Goal: Task Accomplishment & Management: Complete application form

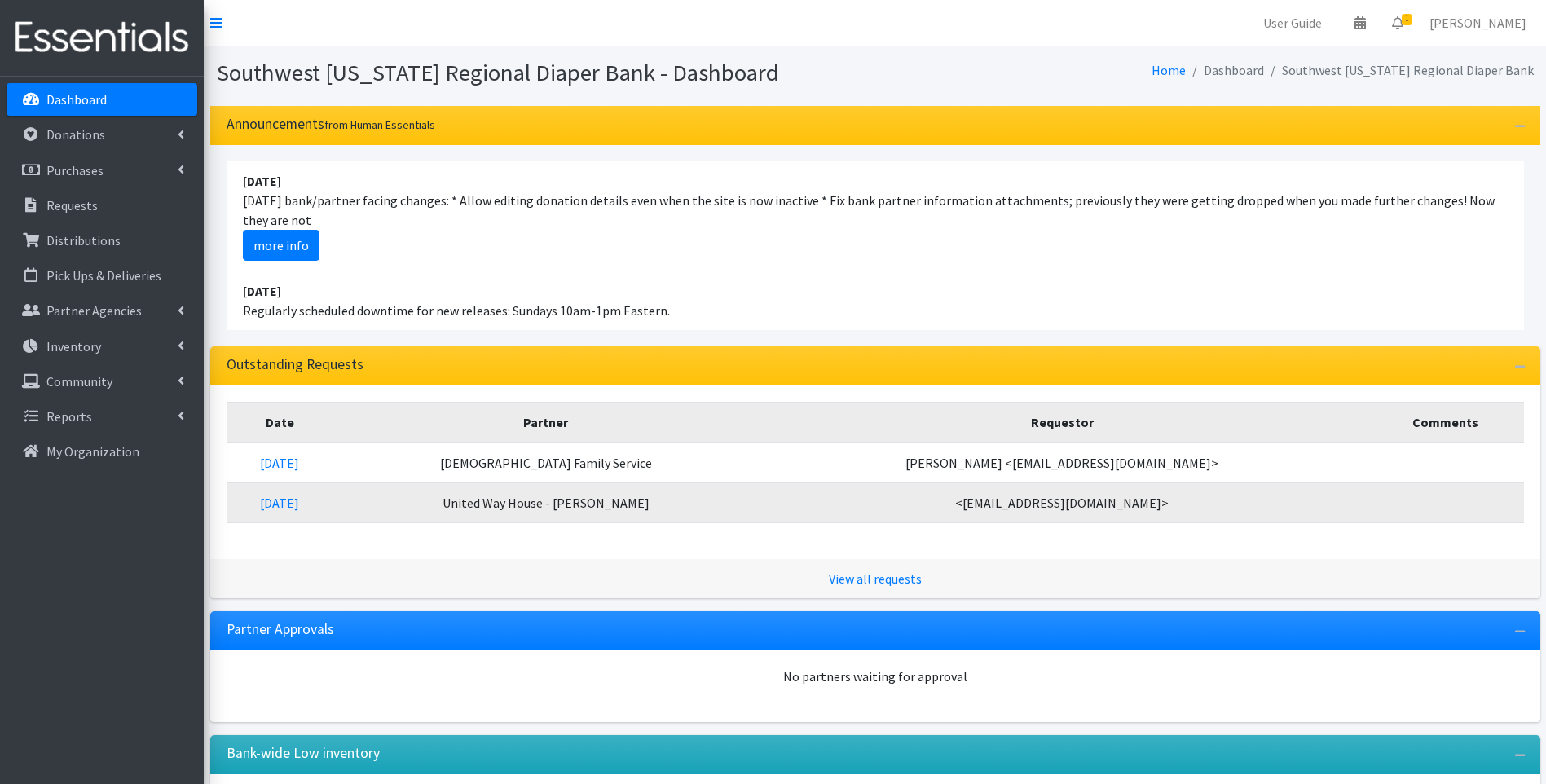
click at [1021, 296] on li "April 16 2023 Regularly scheduled downtime for new releases: Sundays 10am-1pm E…" at bounding box center [876, 301] width 1298 height 59
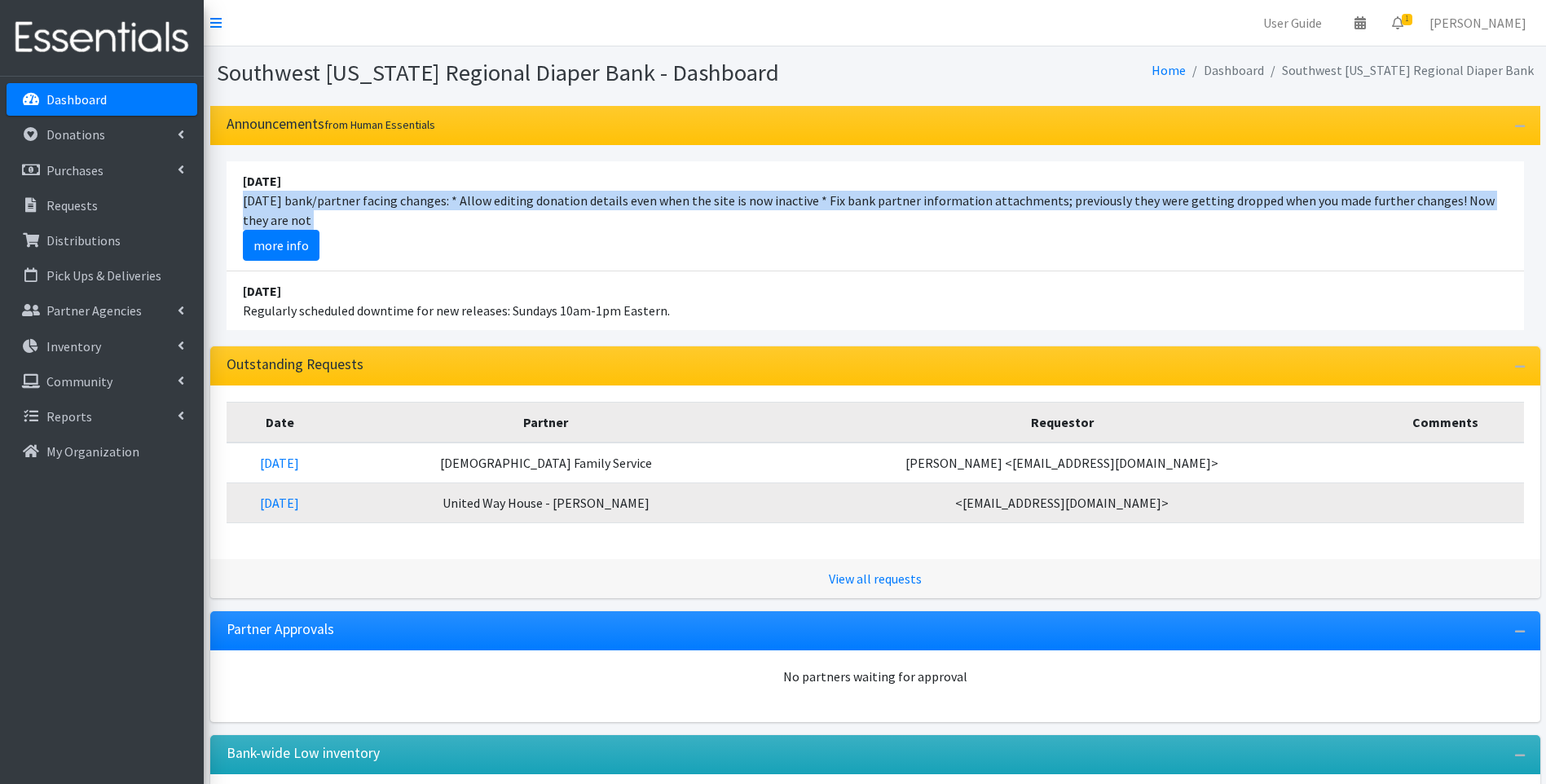
click at [701, 232] on li "August 10 Today's bank/partner facing changes: * Allow editing donation details…" at bounding box center [876, 216] width 1298 height 110
click at [138, 236] on link "Distributions" at bounding box center [101, 240] width 191 height 33
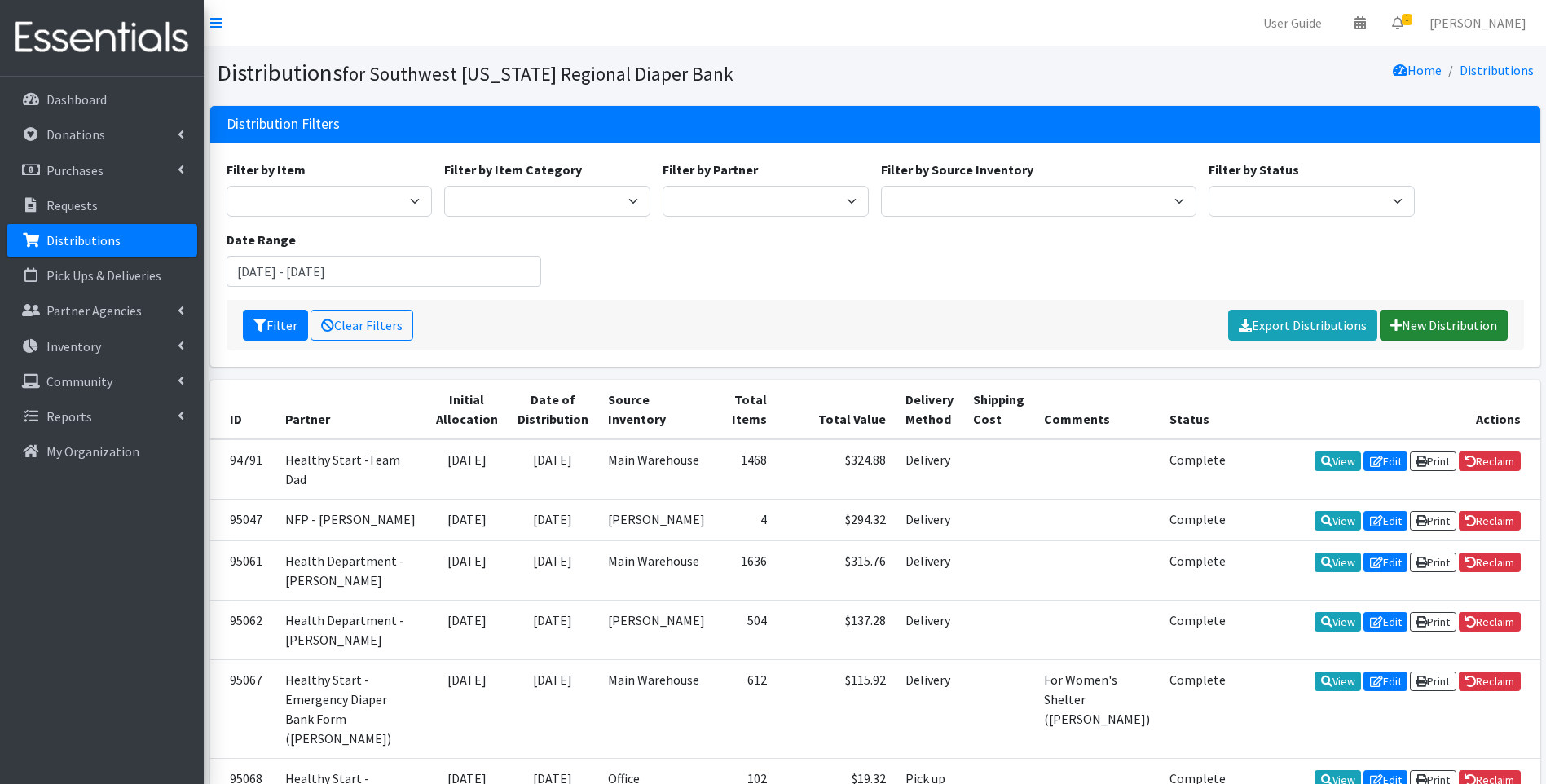
click at [1440, 330] on link "New Distribution" at bounding box center [1444, 324] width 128 height 31
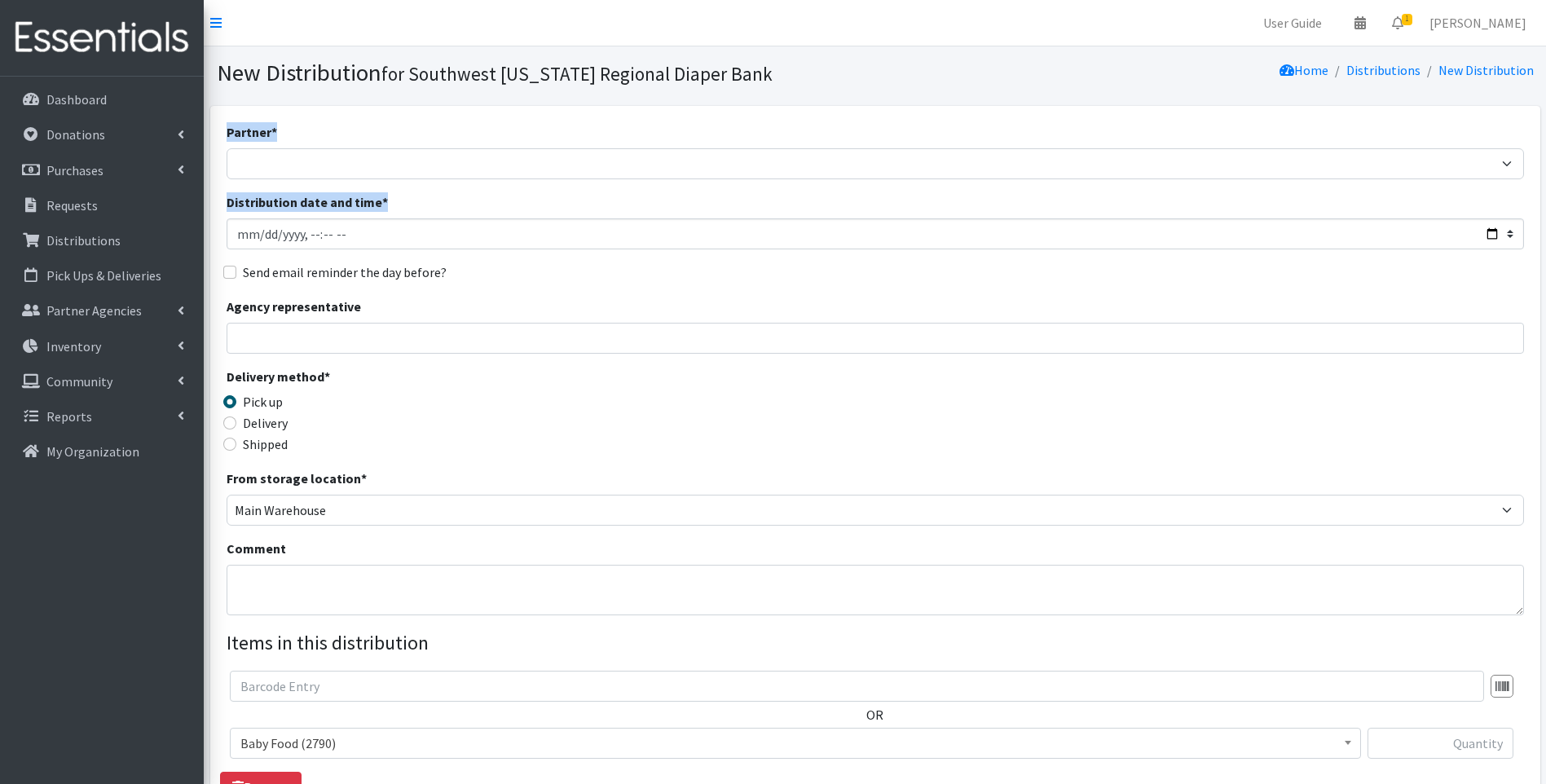
drag, startPoint x: 409, startPoint y: 280, endPoint x: 398, endPoint y: 178, distance: 102.6
click at [398, 178] on div "Partner * ACT Abuse Counseling & Treatment Bayshore Fire Department Bonita Spri…" at bounding box center [876, 493] width 1298 height 742
click at [701, 196] on div "Distribution date and time *" at bounding box center [876, 221] width 1298 height 57
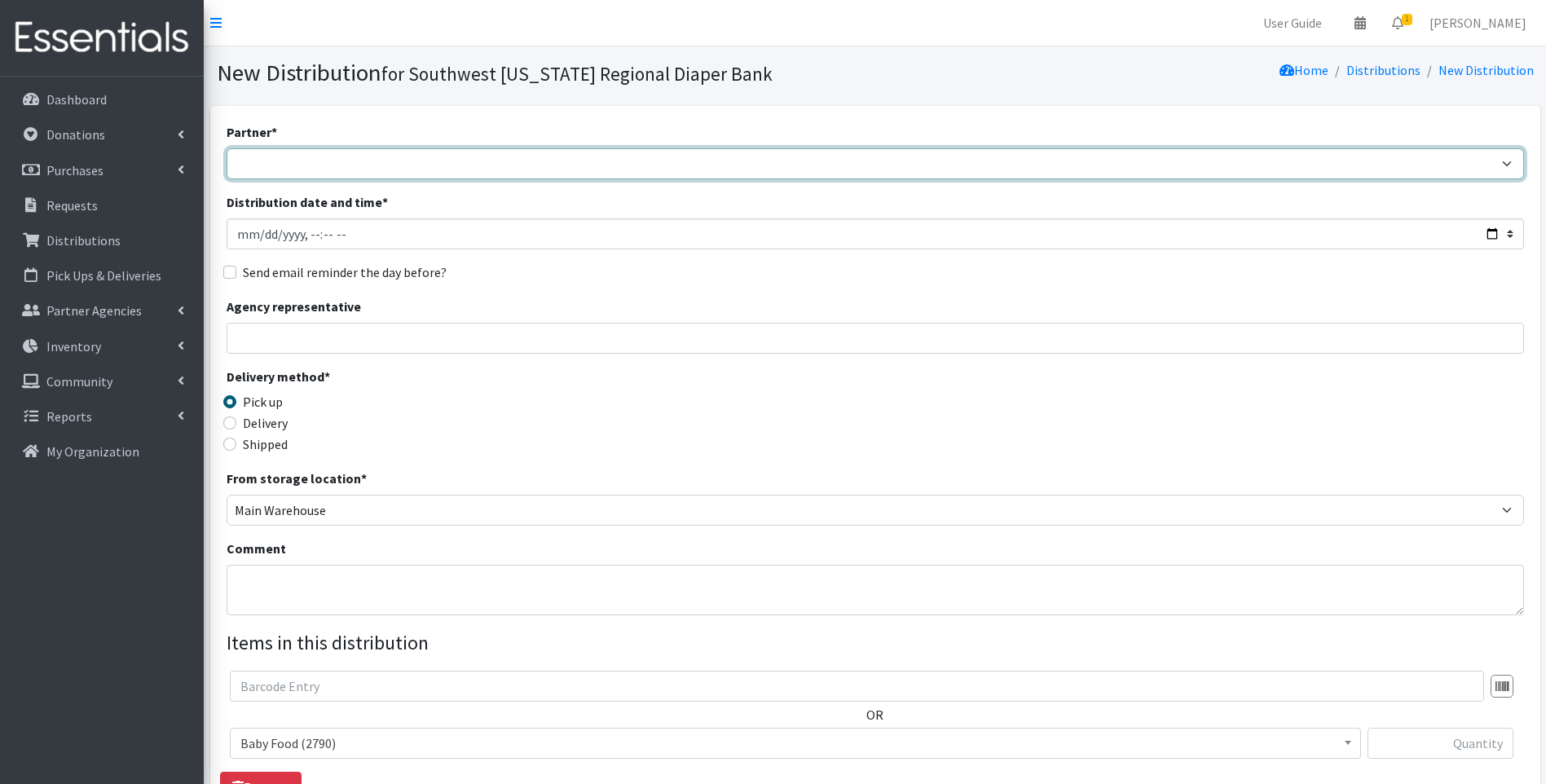
click at [689, 162] on select "ACT Abuse Counseling & Treatment Bayshore Fire Department Bonita Springs Assist…" at bounding box center [876, 163] width 1298 height 31
select select "4196"
click at [227, 149] on select "ACT Abuse Counseling & Treatment Bayshore Fire Department Bonita Springs Assist…" at bounding box center [876, 163] width 1298 height 31
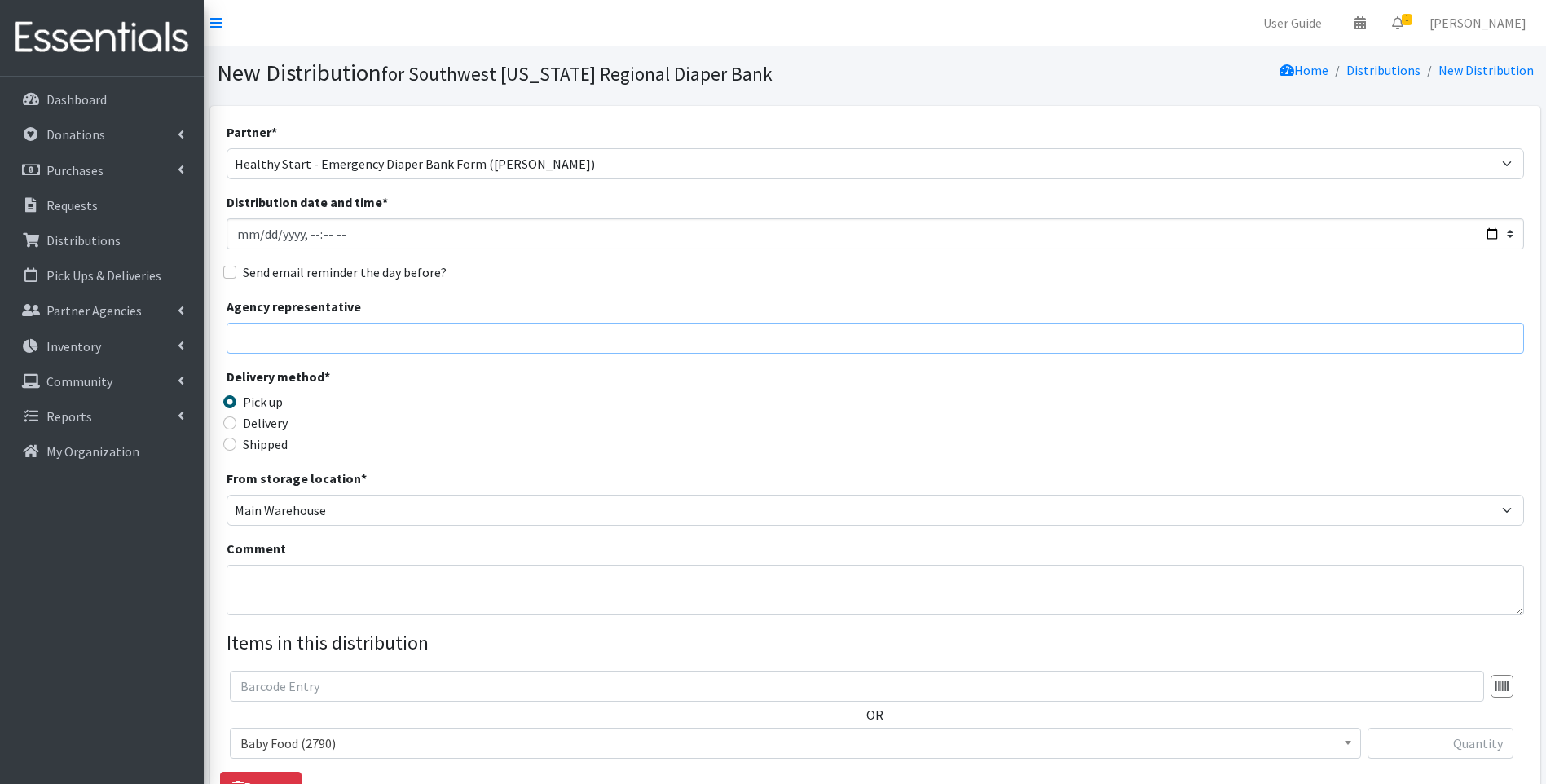
click at [284, 351] on input "Agency representative" at bounding box center [876, 338] width 1298 height 31
type input "Viviana"
type input "50"
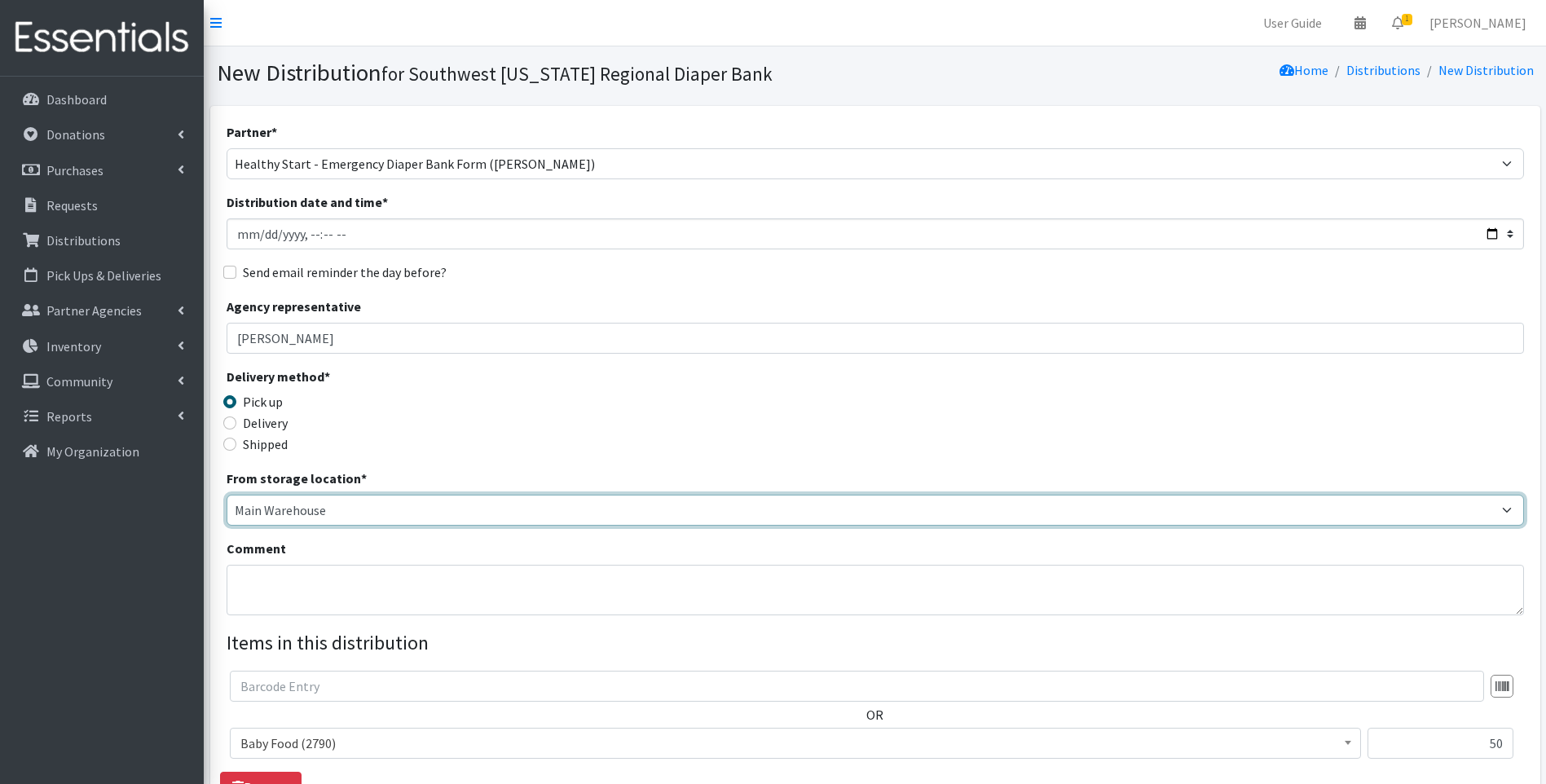
click at [252, 512] on select "Main Warehouse Office United Way Warehouse Winkler" at bounding box center [876, 510] width 1298 height 31
select select "335"
click at [227, 495] on select "Main Warehouse Office United Way Warehouse Winkler" at bounding box center [876, 510] width 1298 height 31
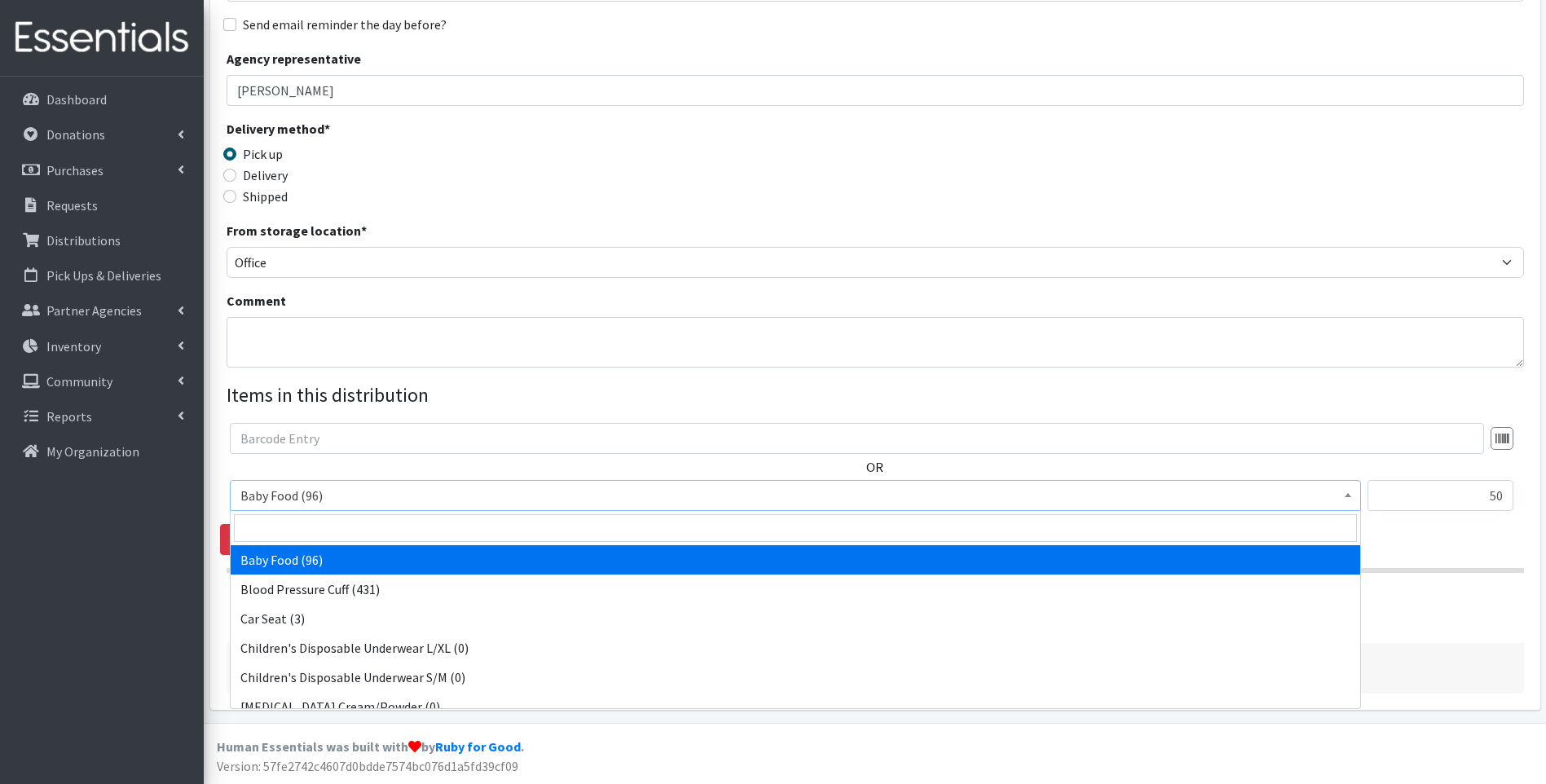
click at [385, 502] on span "Baby Food (96)" at bounding box center [795, 496] width 1110 height 23
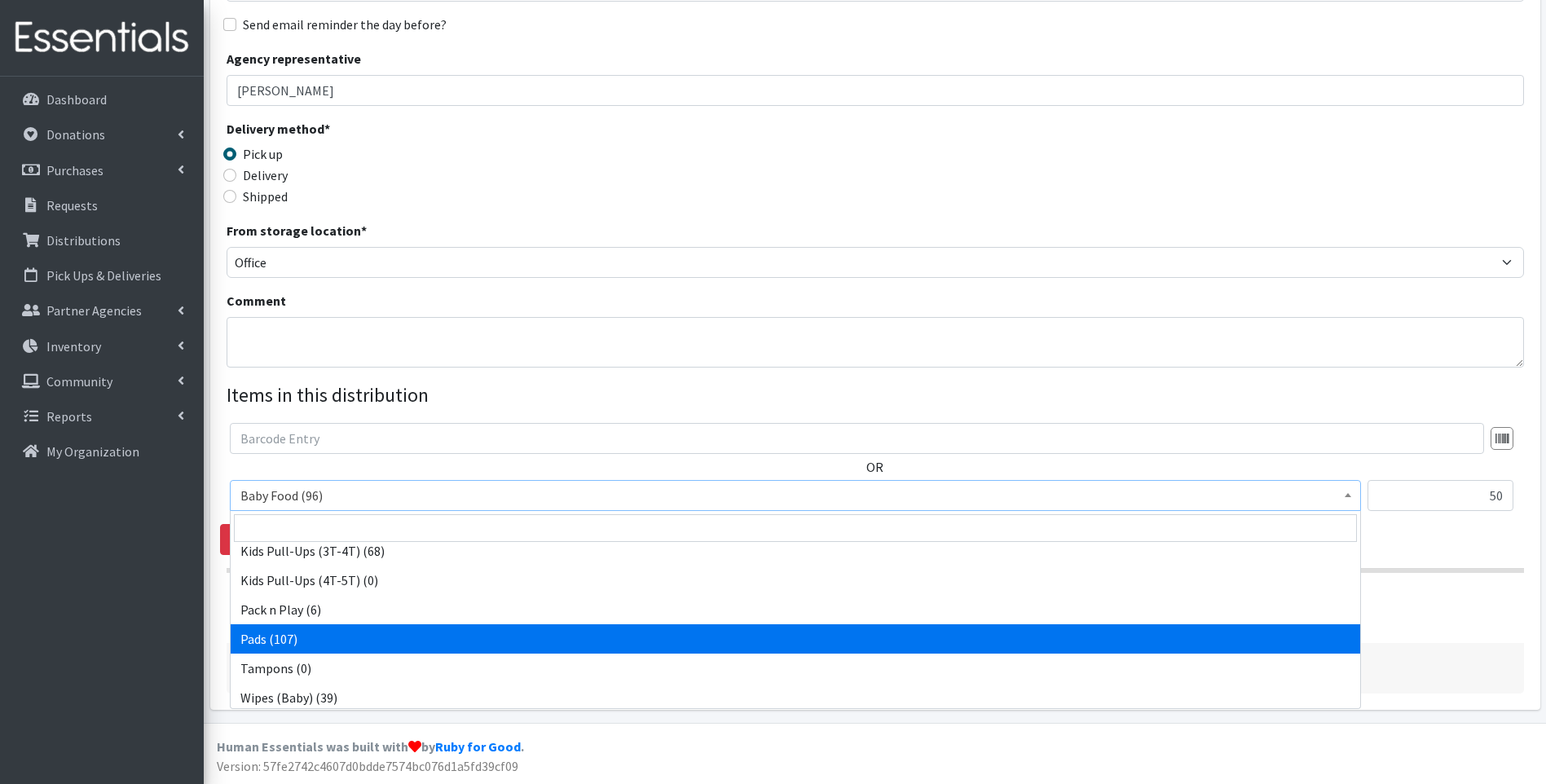
scroll to position [512, 0]
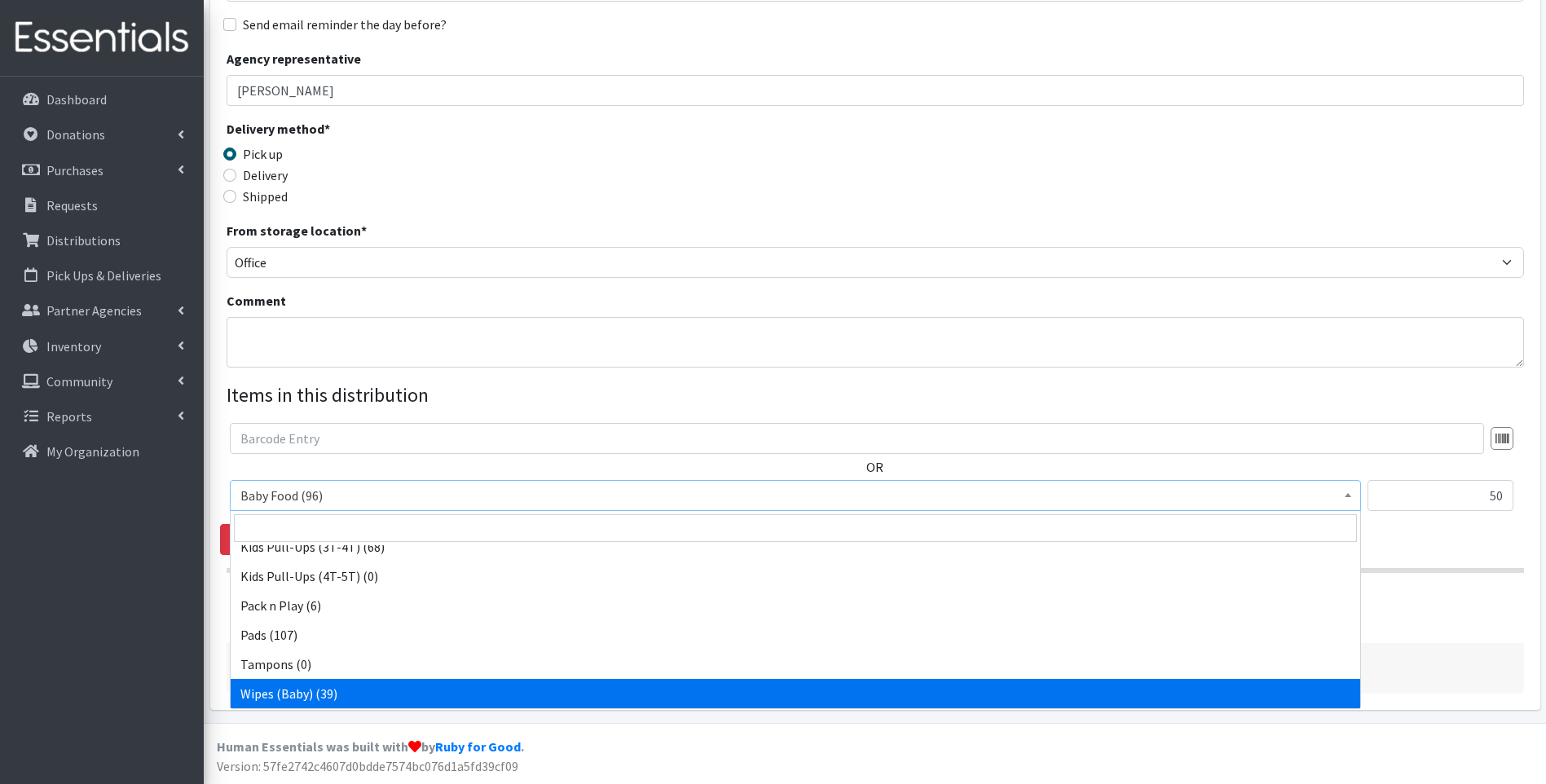
select select "10041"
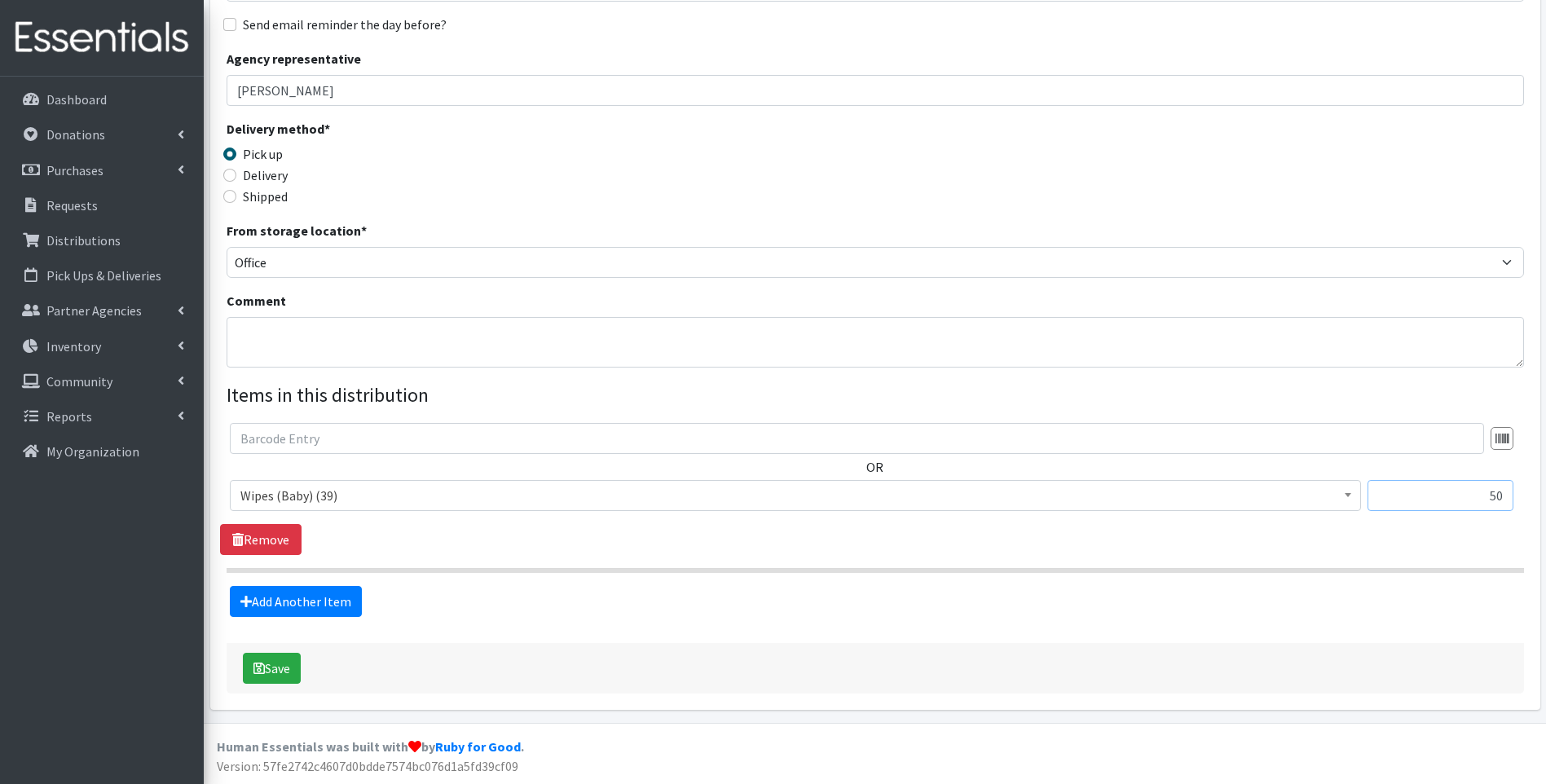
drag, startPoint x: 1467, startPoint y: 493, endPoint x: 1601, endPoint y: 475, distance: 135.2
click at [1545, 475] on html "User Guide 0 Pick-ups remaining this week View Calendar 1 1 Requests 0 Partner …" at bounding box center [773, 267] width 1546 height 1031
type input "1"
click at [1149, 184] on div "Delivery method * Pick up Delivery Shipped Shipping cost" at bounding box center [876, 170] width 1298 height 102
click at [290, 592] on link "Add Another Item" at bounding box center [295, 600] width 132 height 31
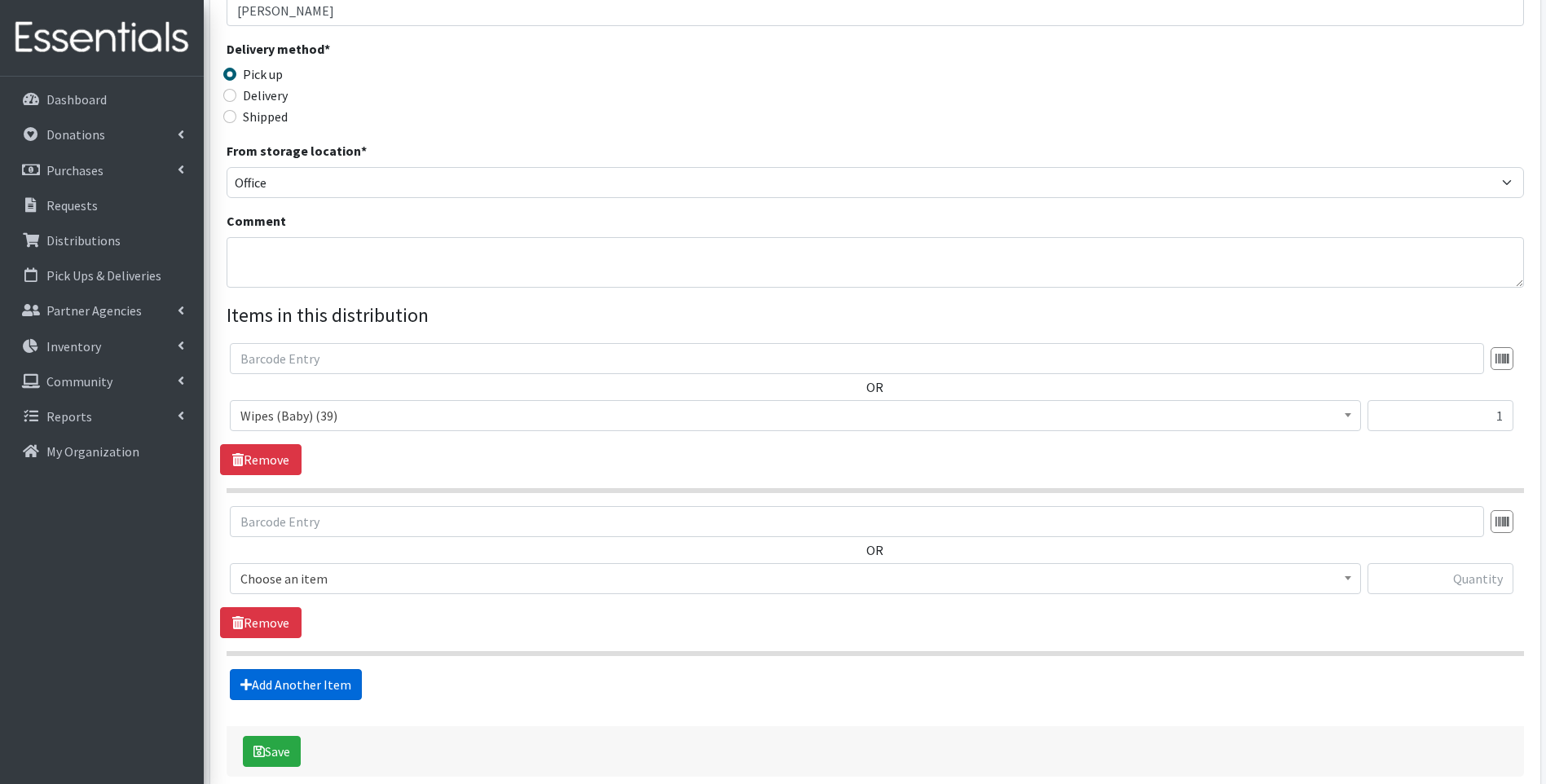
scroll to position [410, 0]
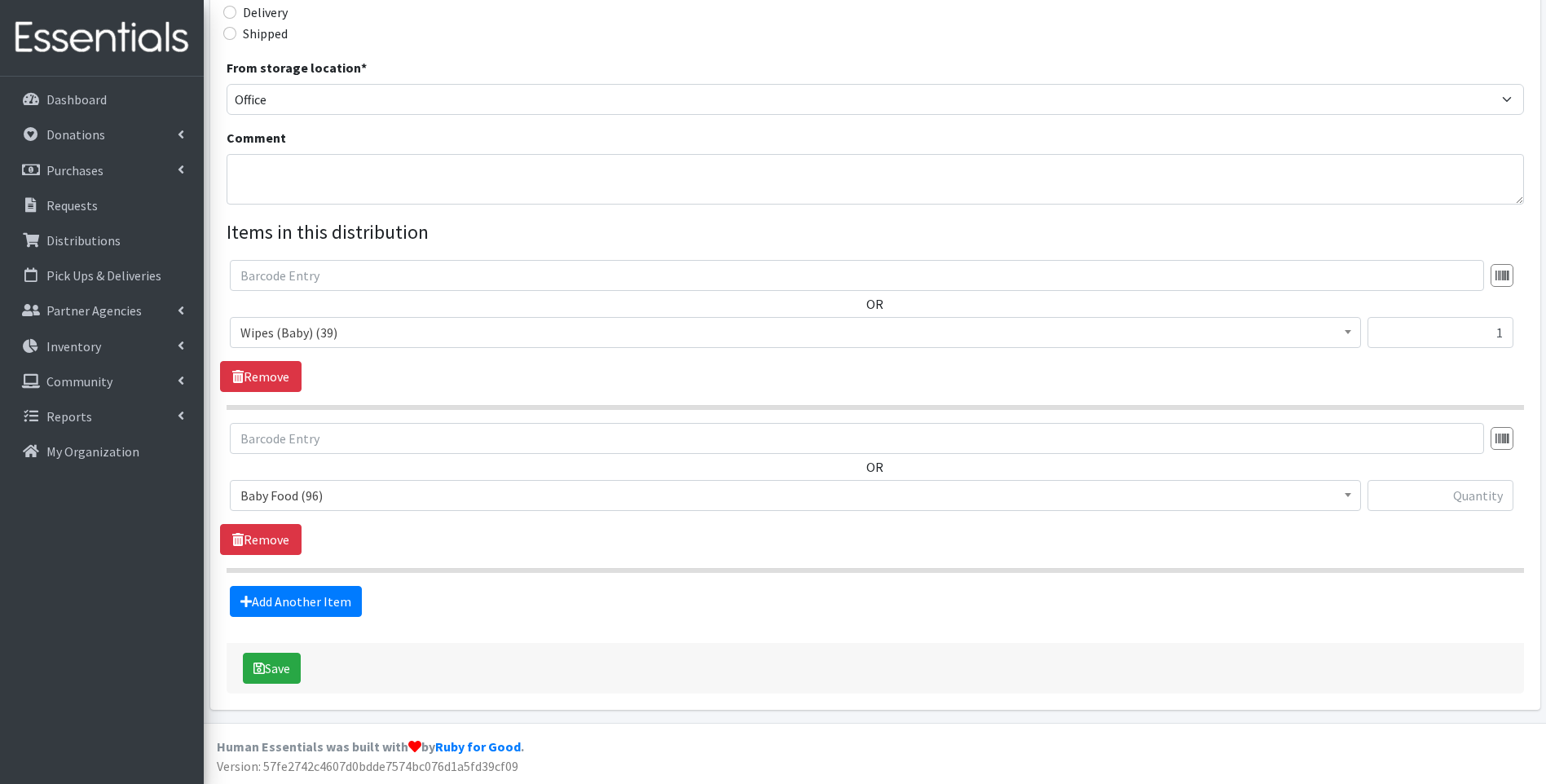
click at [449, 497] on span "Baby Food (96)" at bounding box center [795, 496] width 1110 height 23
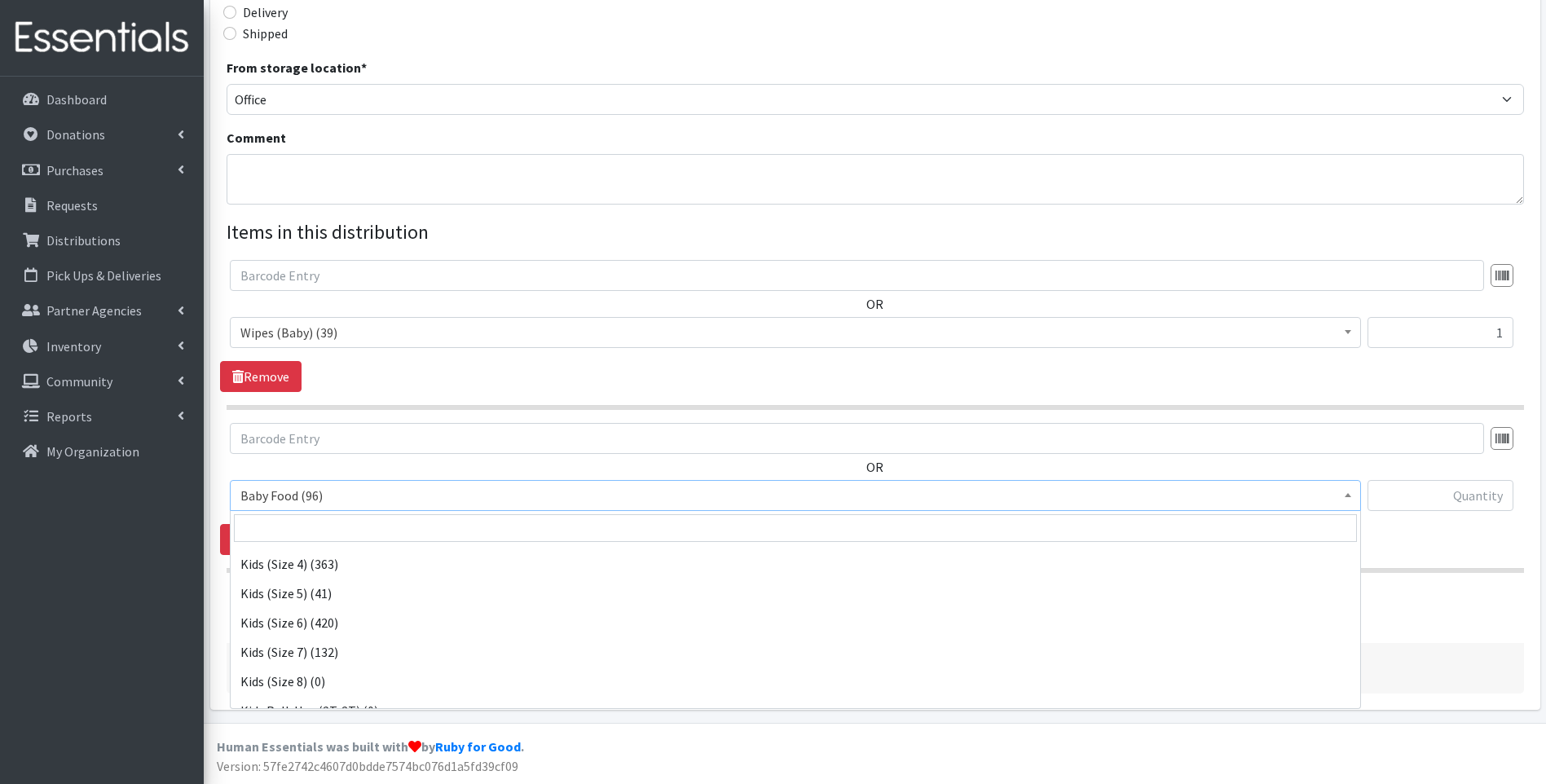
scroll to position [272, 0]
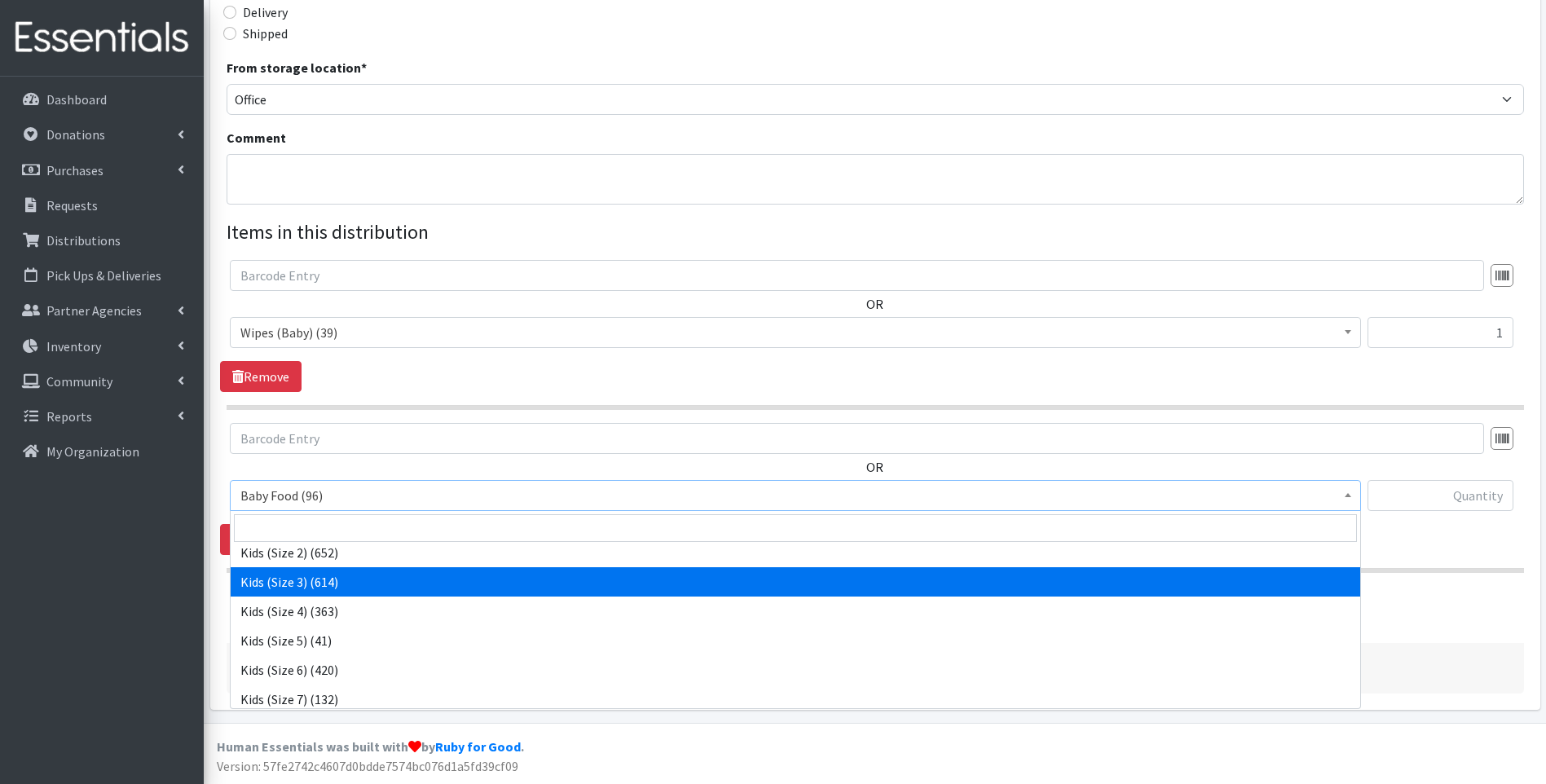
select select "10061"
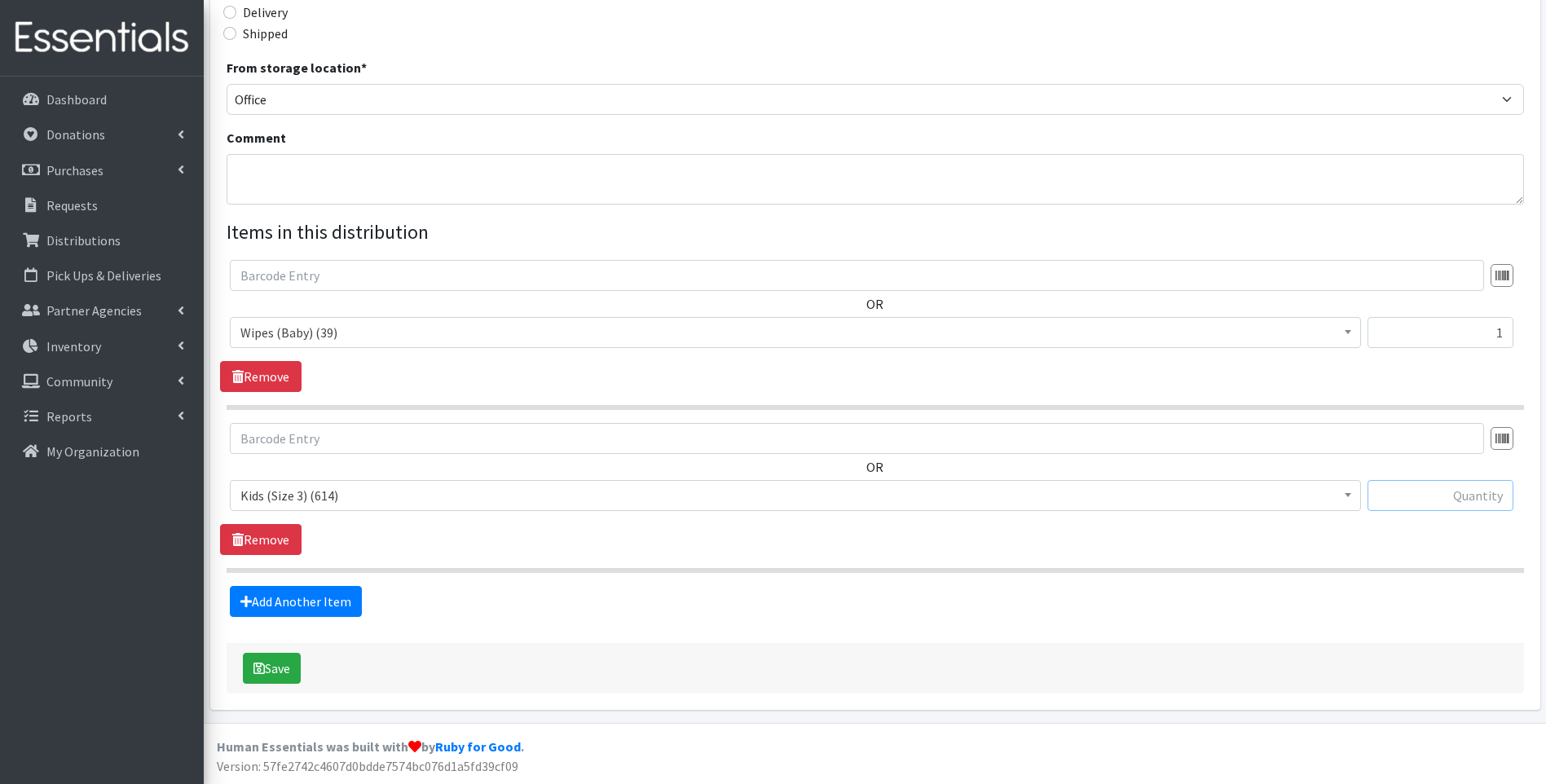
click at [1443, 491] on input "text" at bounding box center [1440, 495] width 146 height 31
type input "82"
click at [349, 596] on link "Add Another Item" at bounding box center [295, 600] width 132 height 31
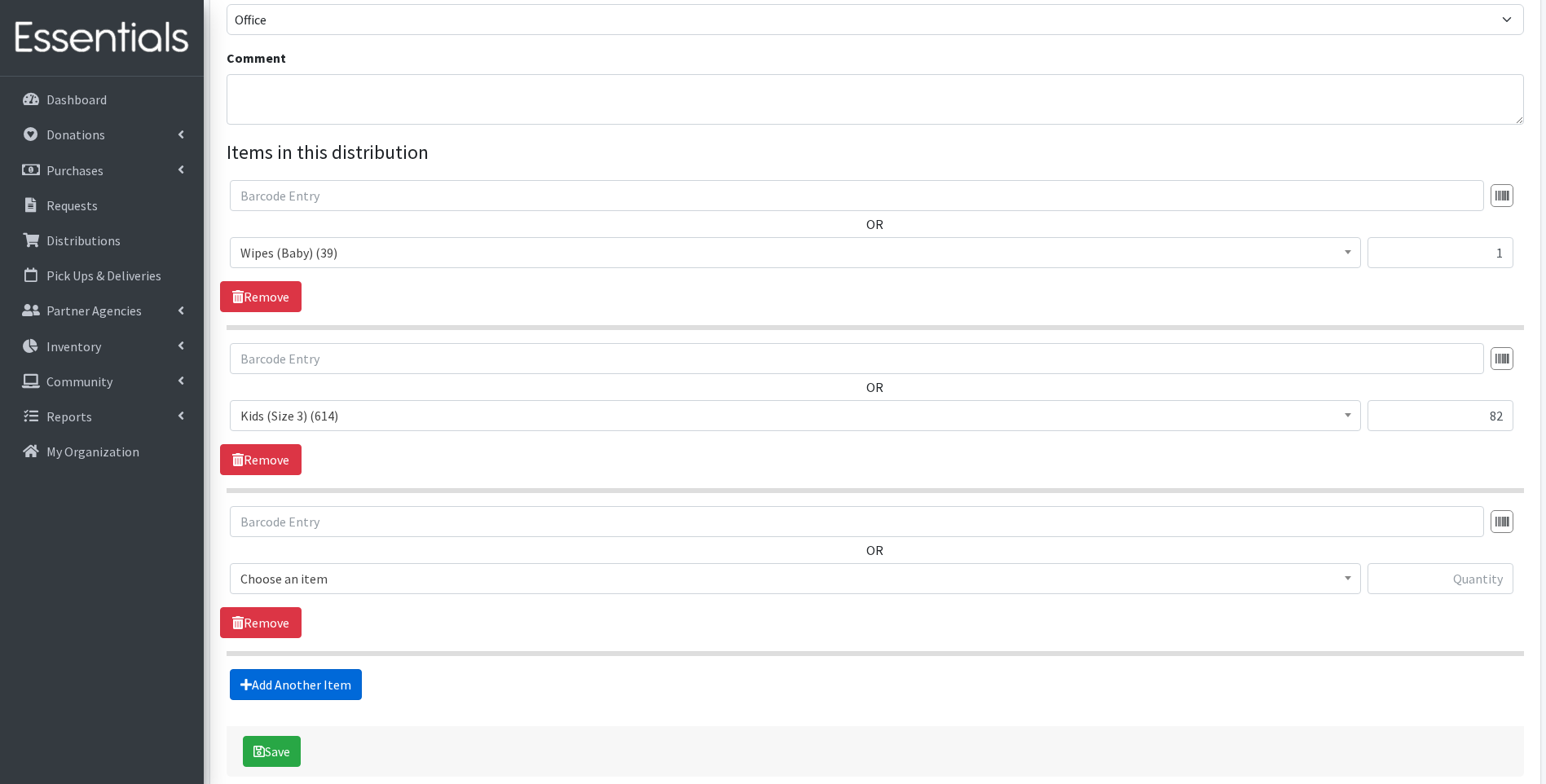
scroll to position [574, 0]
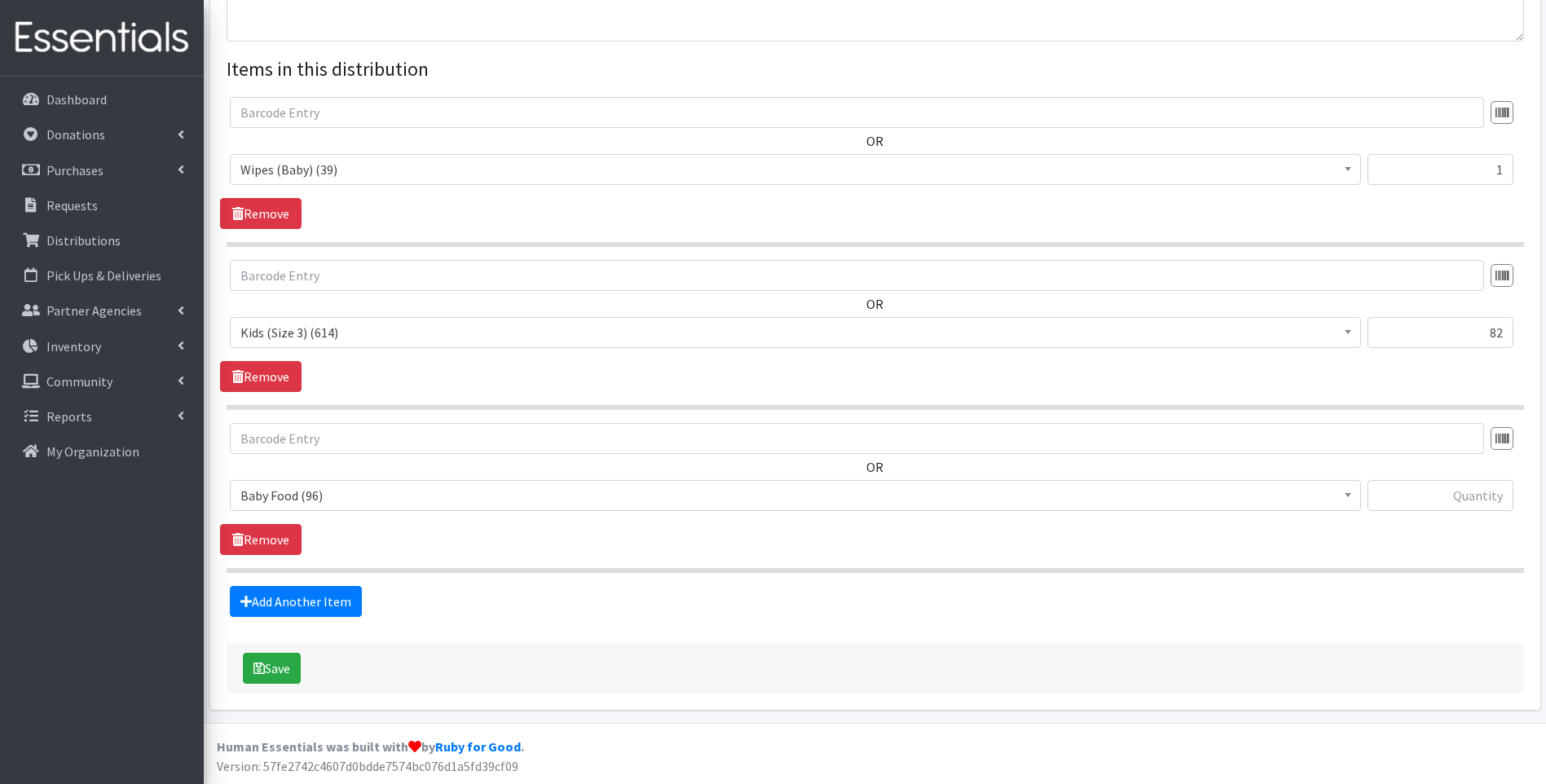
click at [324, 499] on span "Baby Food (96)" at bounding box center [795, 496] width 1110 height 23
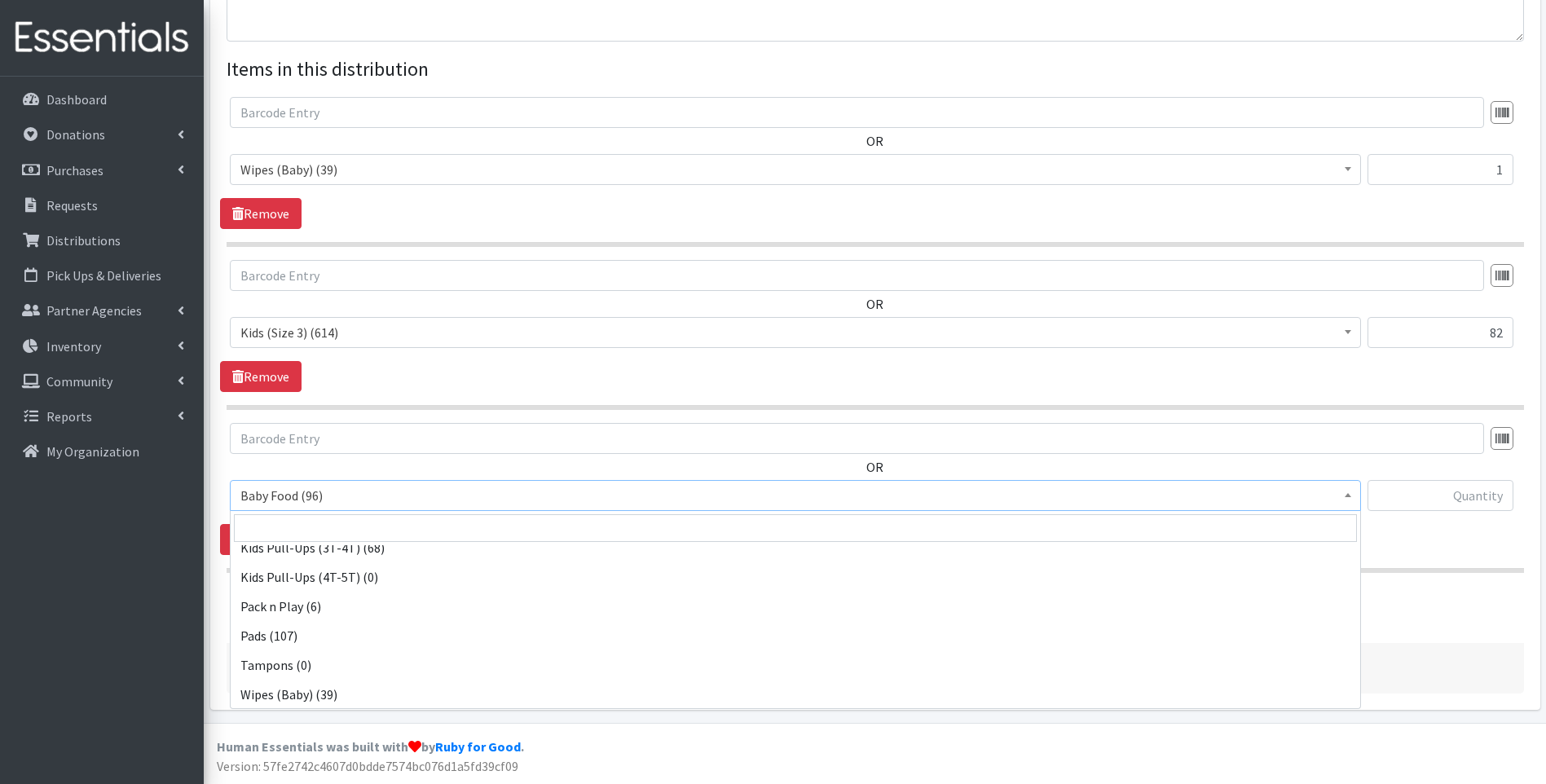
scroll to position [512, 0]
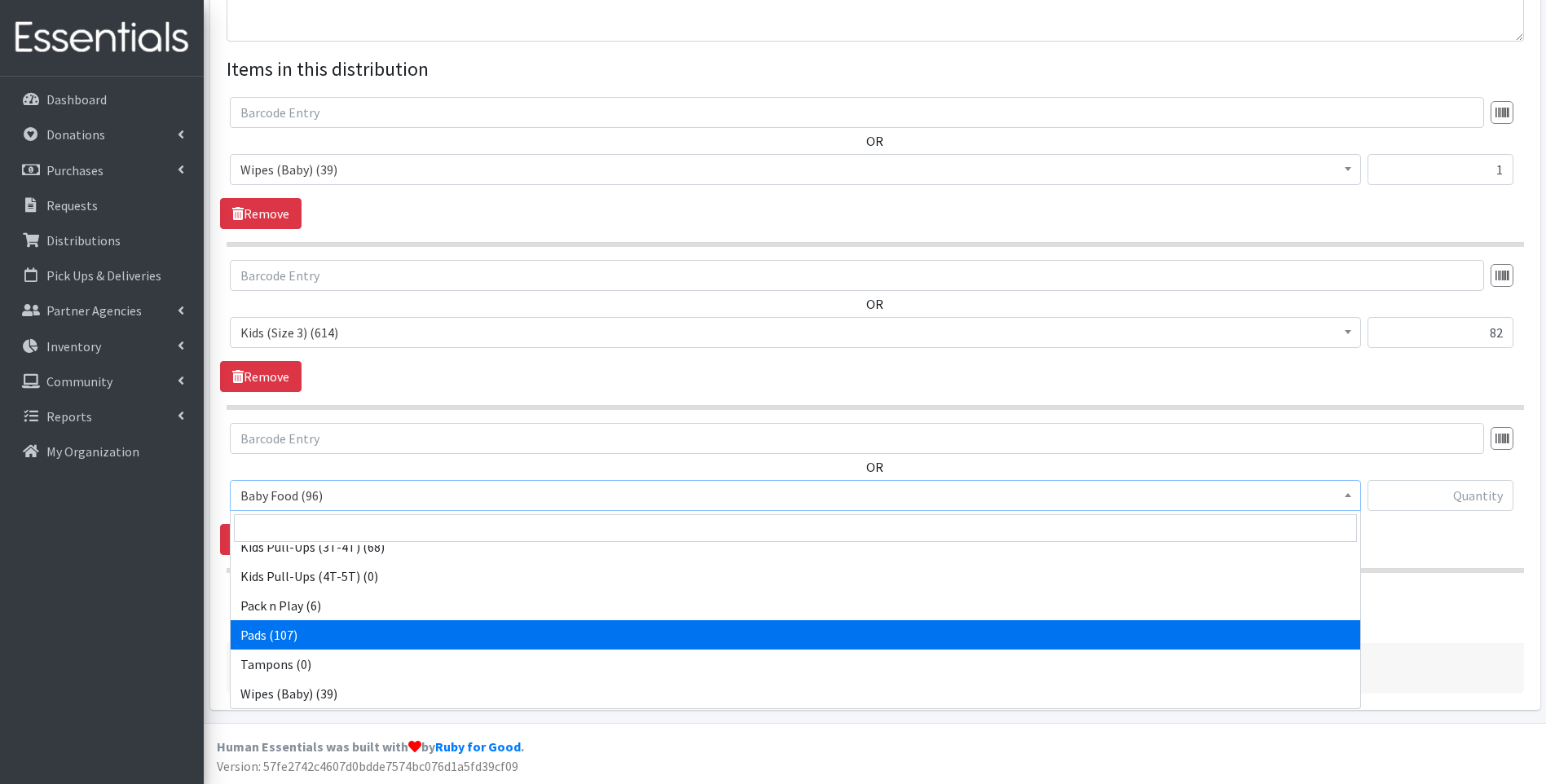
select select "10040"
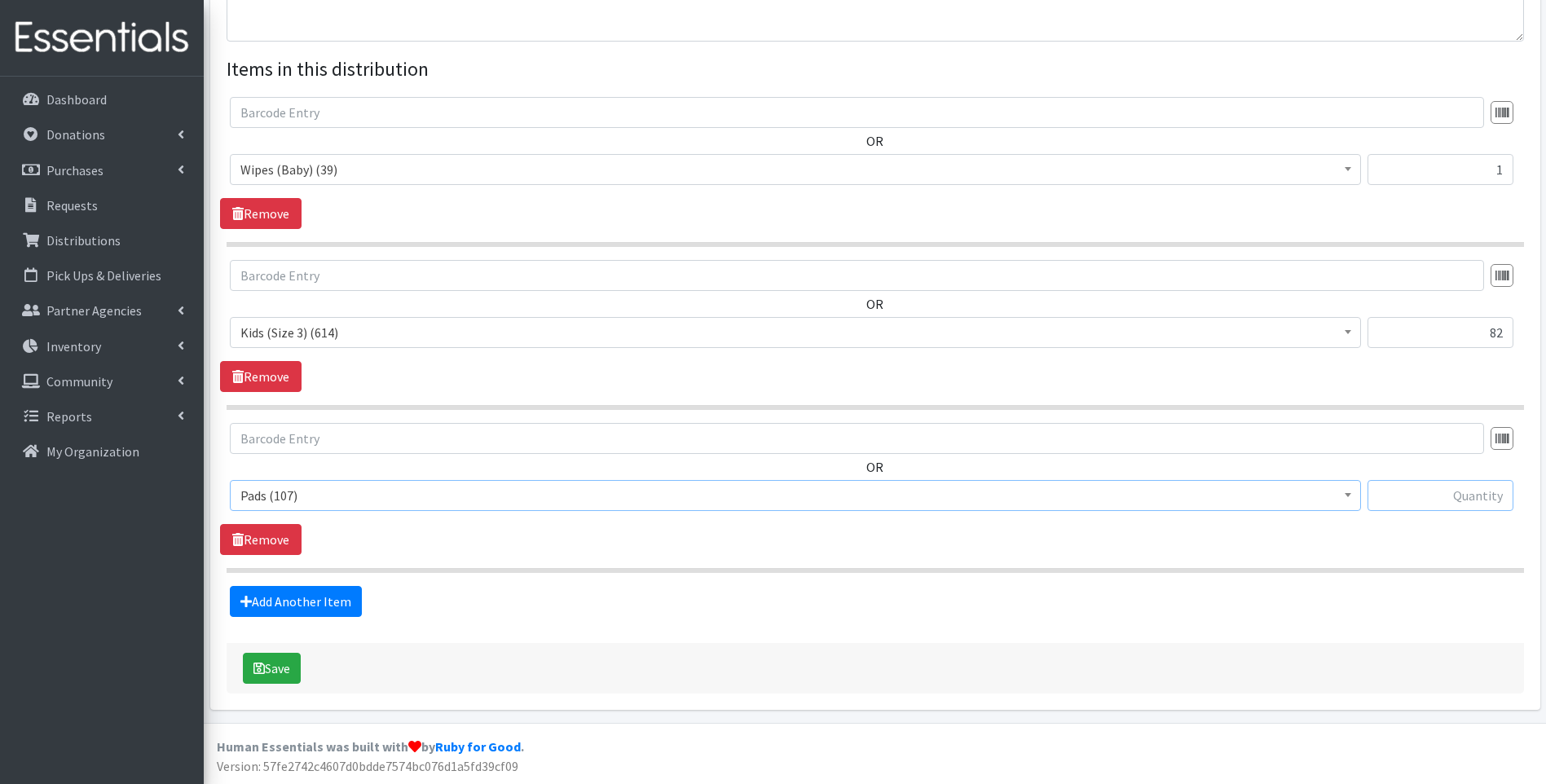
click at [1424, 503] on input "text" at bounding box center [1440, 495] width 146 height 31
type input "2"
drag, startPoint x: 929, startPoint y: 615, endPoint x: 825, endPoint y: 614, distance: 104.0
click at [927, 613] on div "Add Another Item" at bounding box center [875, 600] width 1310 height 31
click at [275, 674] on button "Save" at bounding box center [272, 667] width 58 height 31
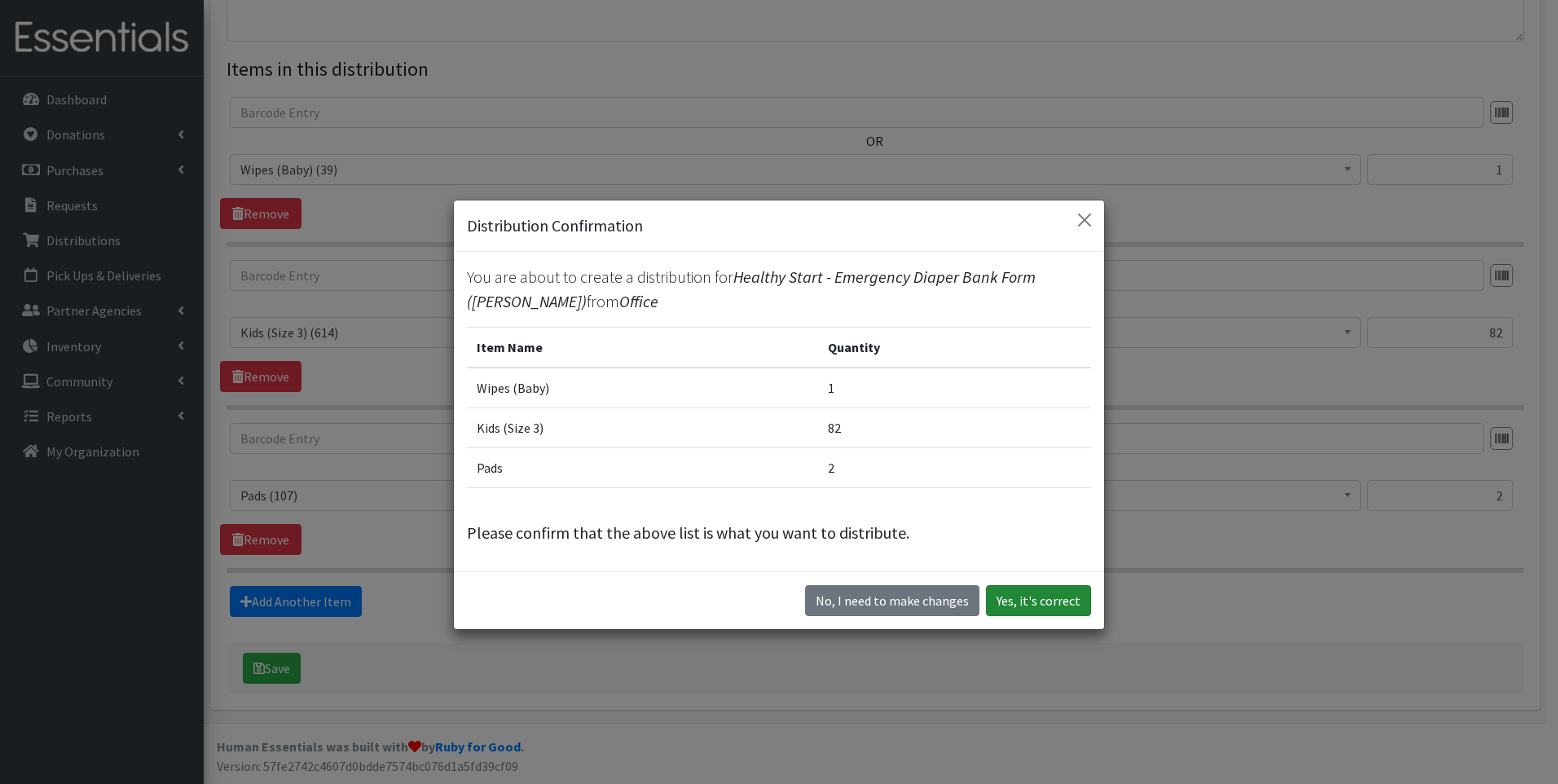
click at [1042, 599] on button "Yes, it's correct" at bounding box center [1039, 600] width 106 height 31
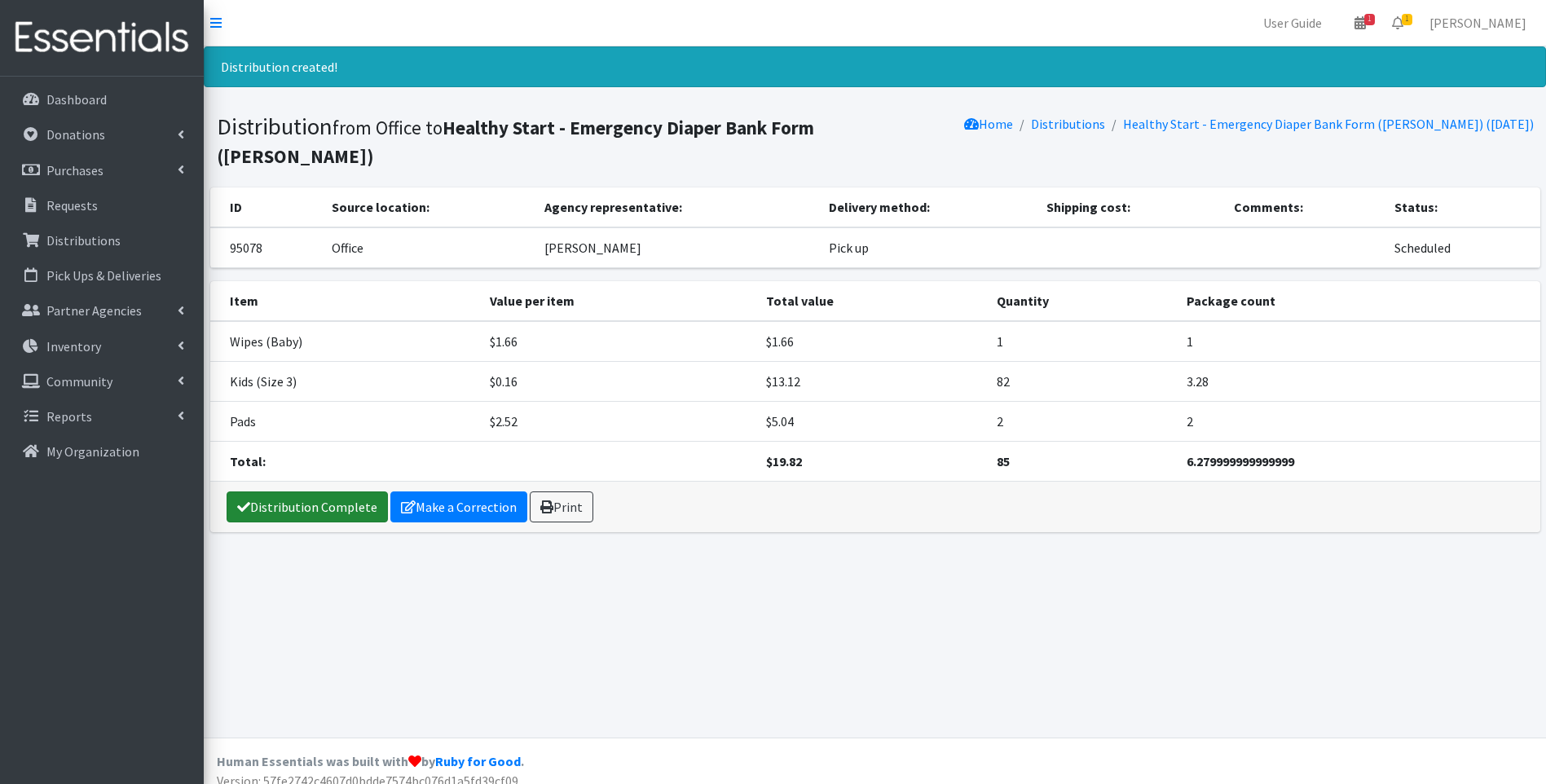
click at [350, 491] on link "Distribution Complete" at bounding box center [308, 506] width 162 height 31
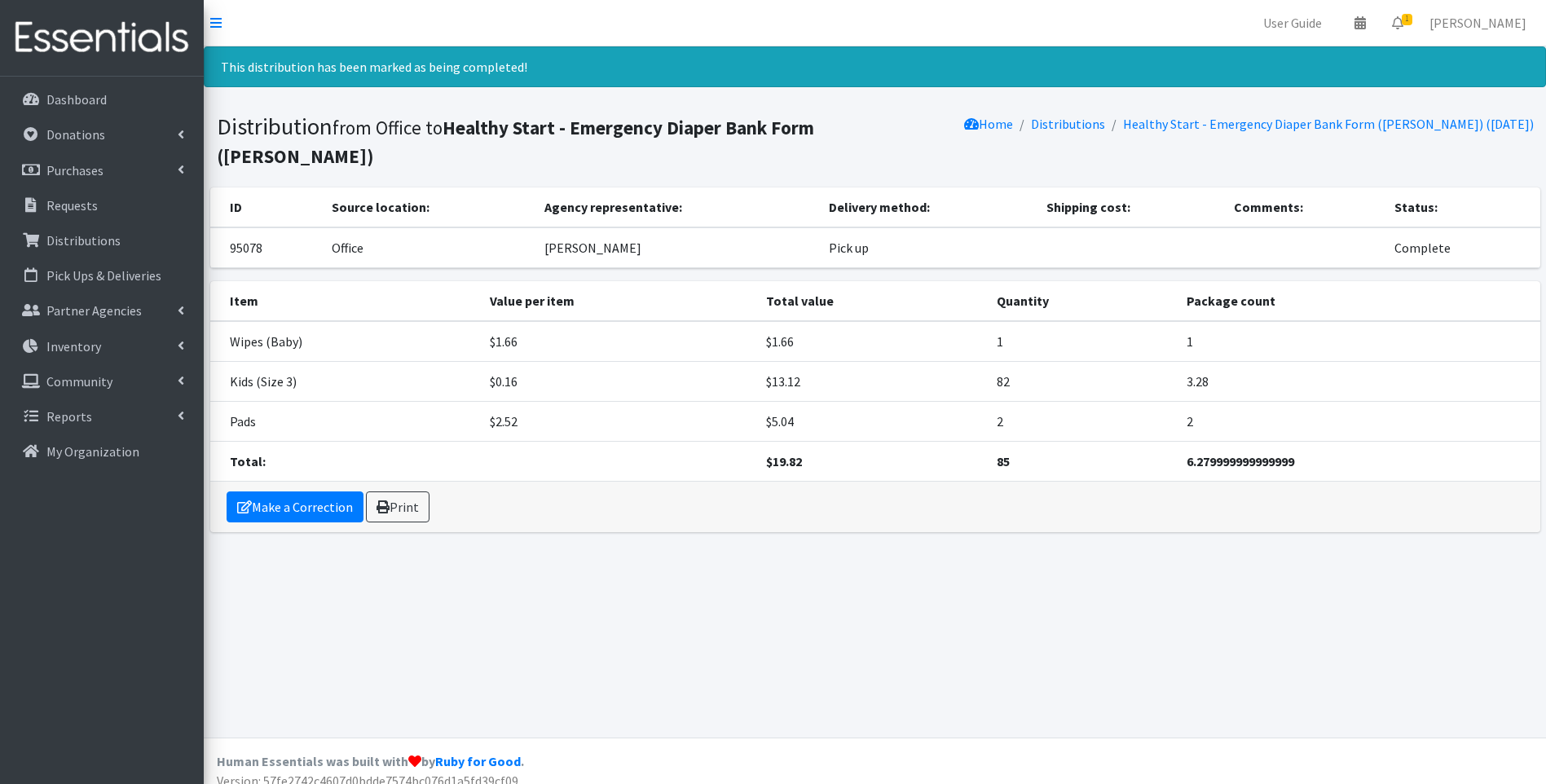
click at [122, 33] on img at bounding box center [101, 38] width 191 height 54
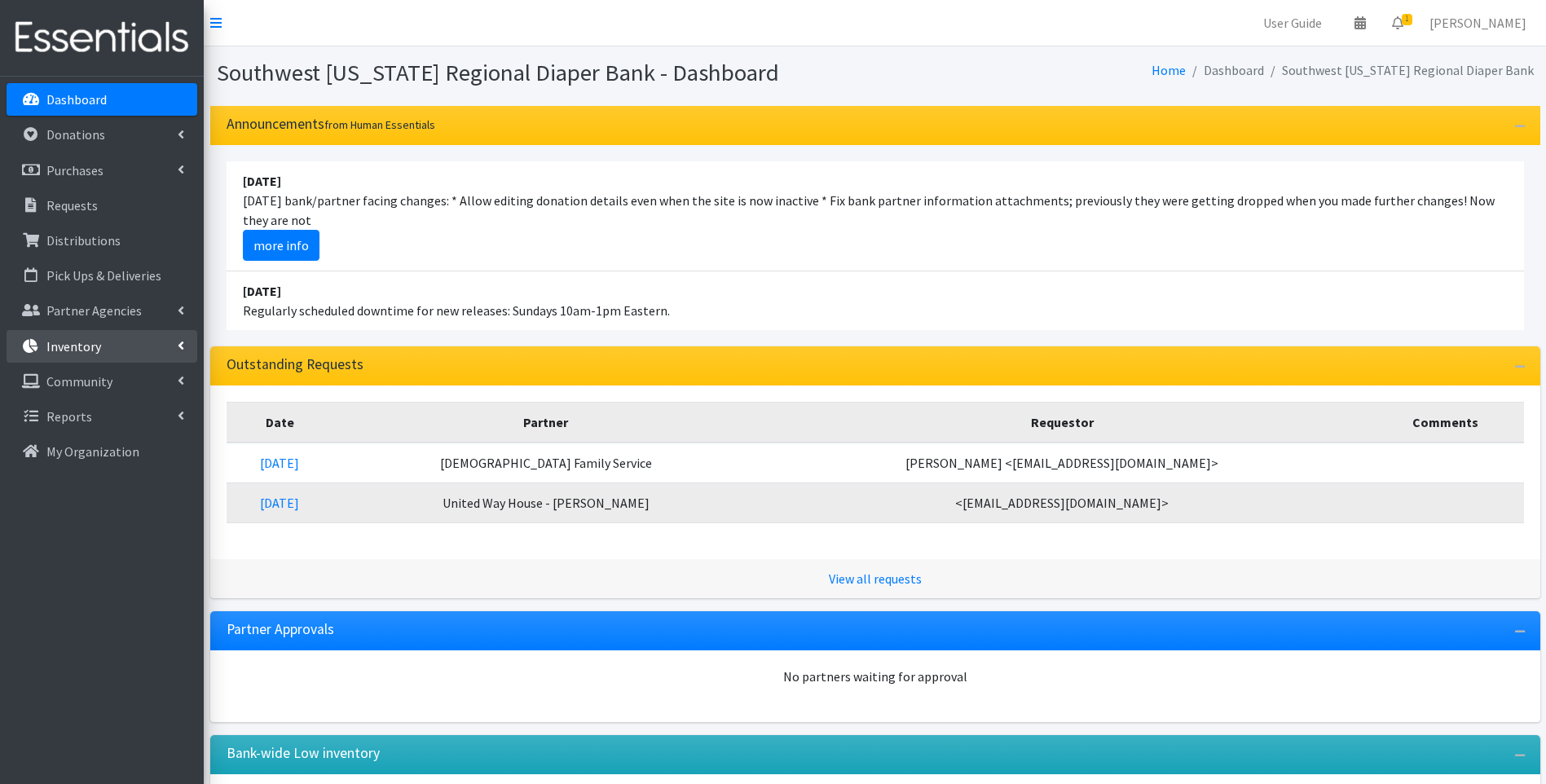
click at [58, 349] on p "Inventory" at bounding box center [74, 346] width 55 height 17
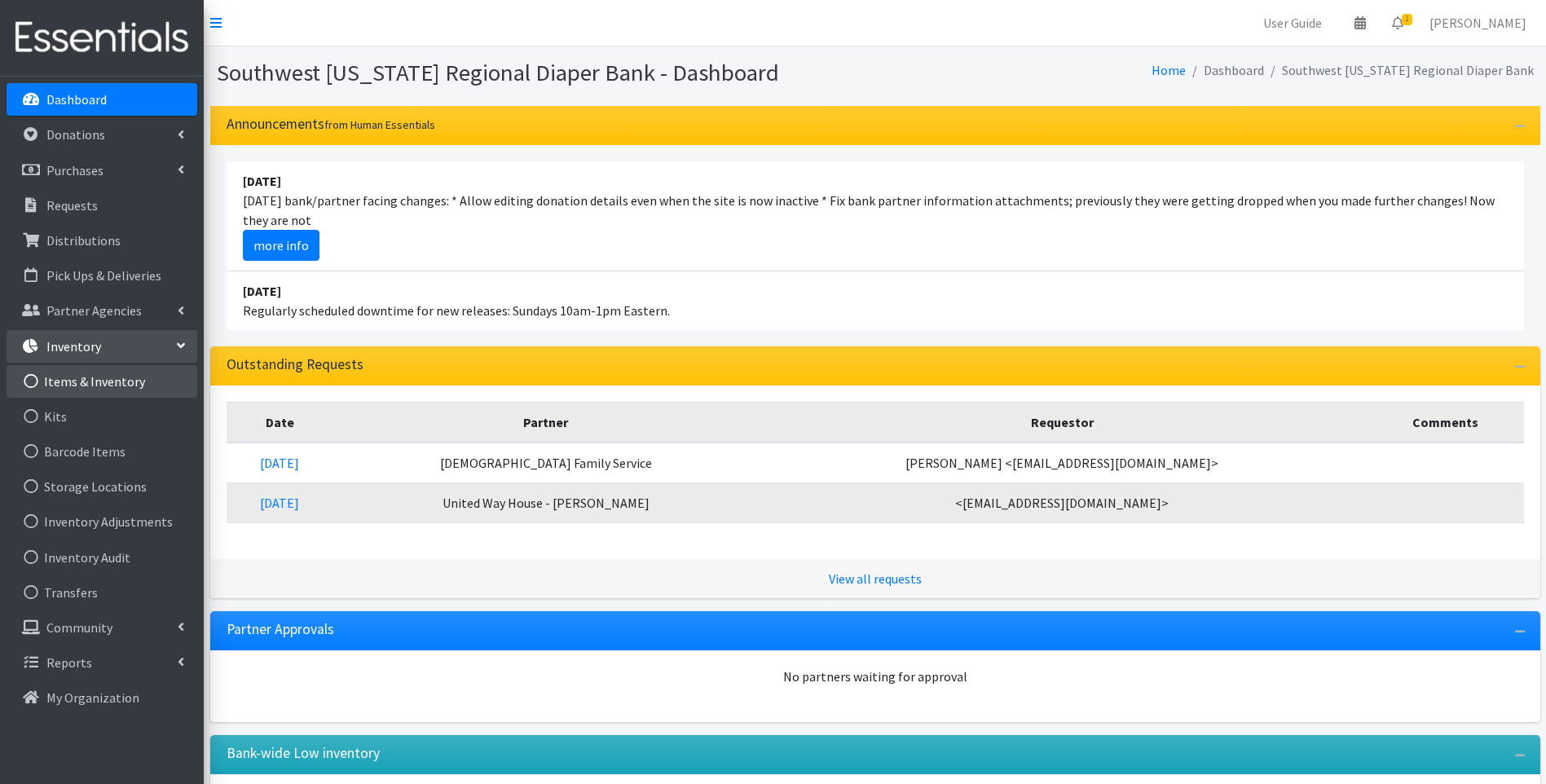
click at [120, 383] on link "Items & Inventory" at bounding box center [101, 381] width 191 height 33
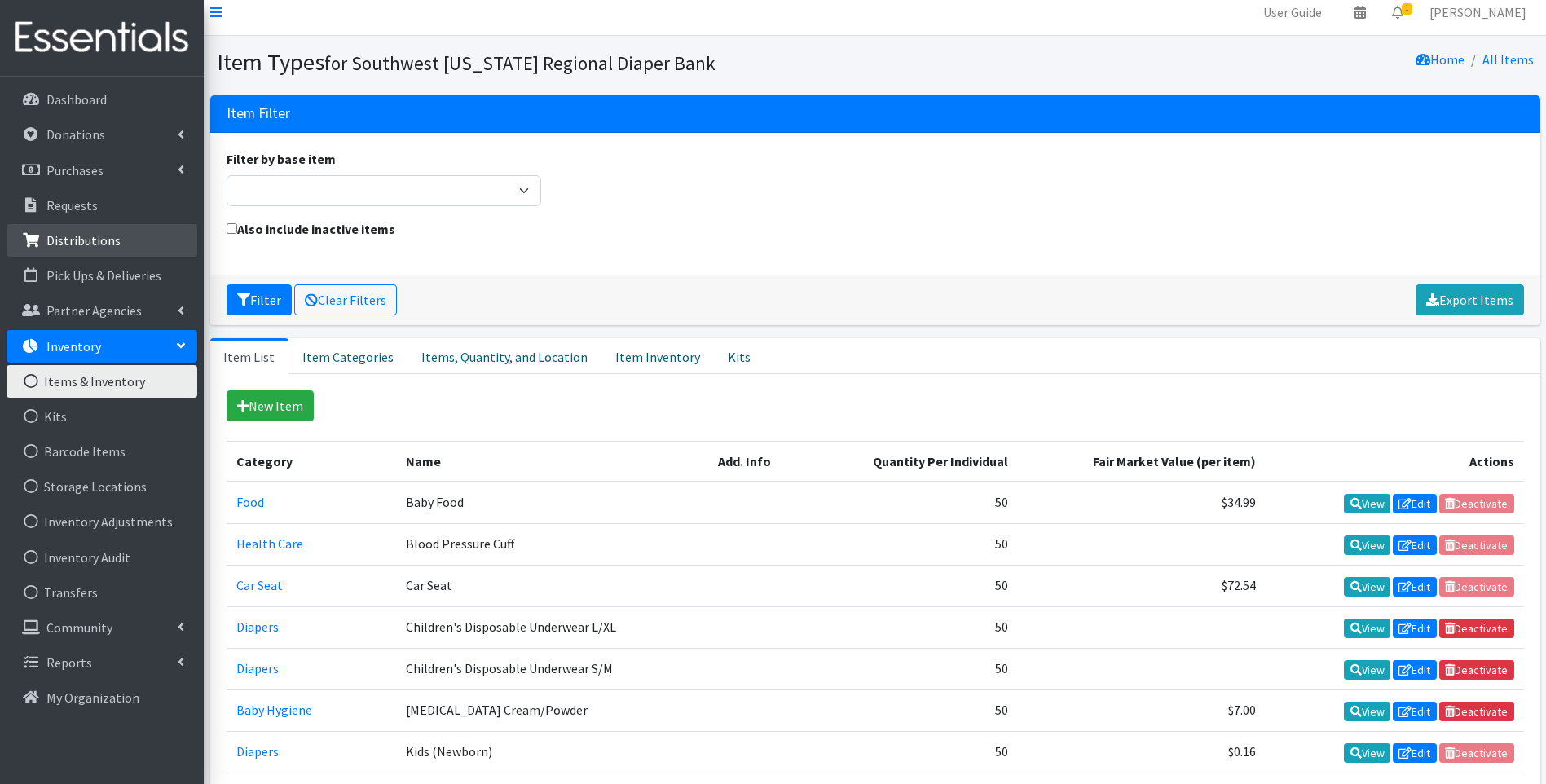
scroll to position [10, 0]
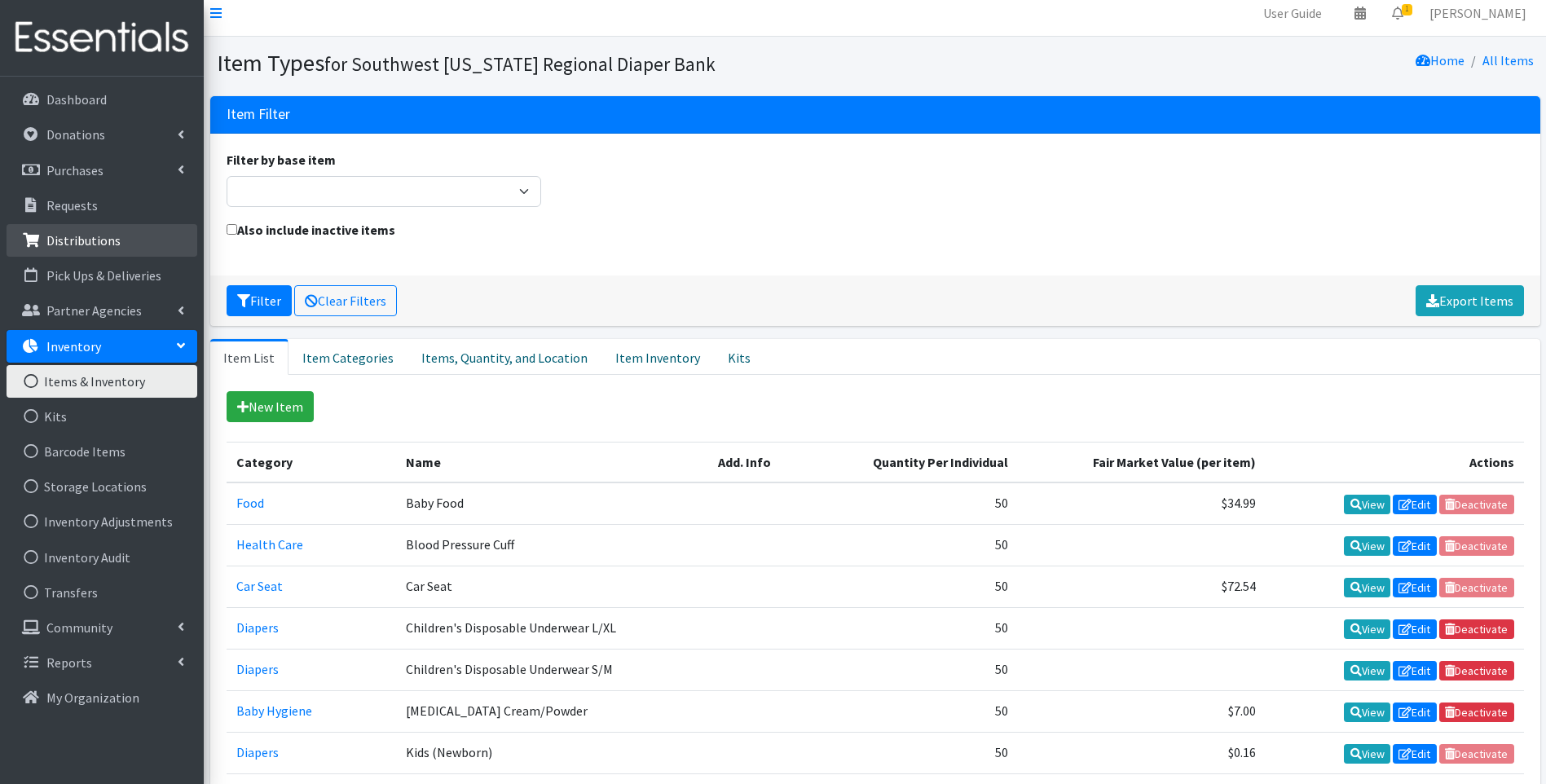
click at [126, 230] on link "Distributions" at bounding box center [101, 240] width 191 height 33
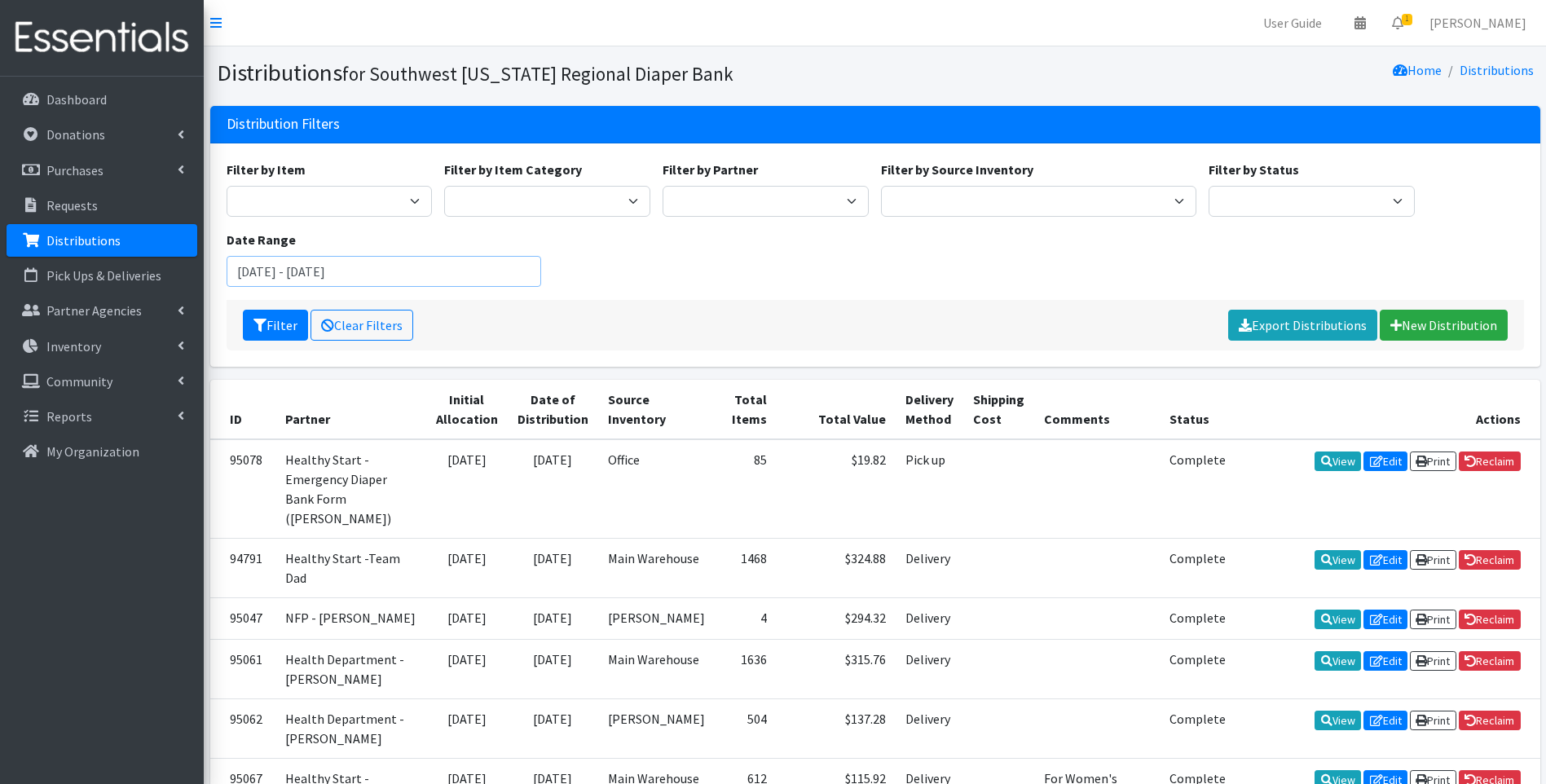
click at [345, 265] on input "June 15, 2025 - September 15, 2025" at bounding box center [384, 271] width 316 height 31
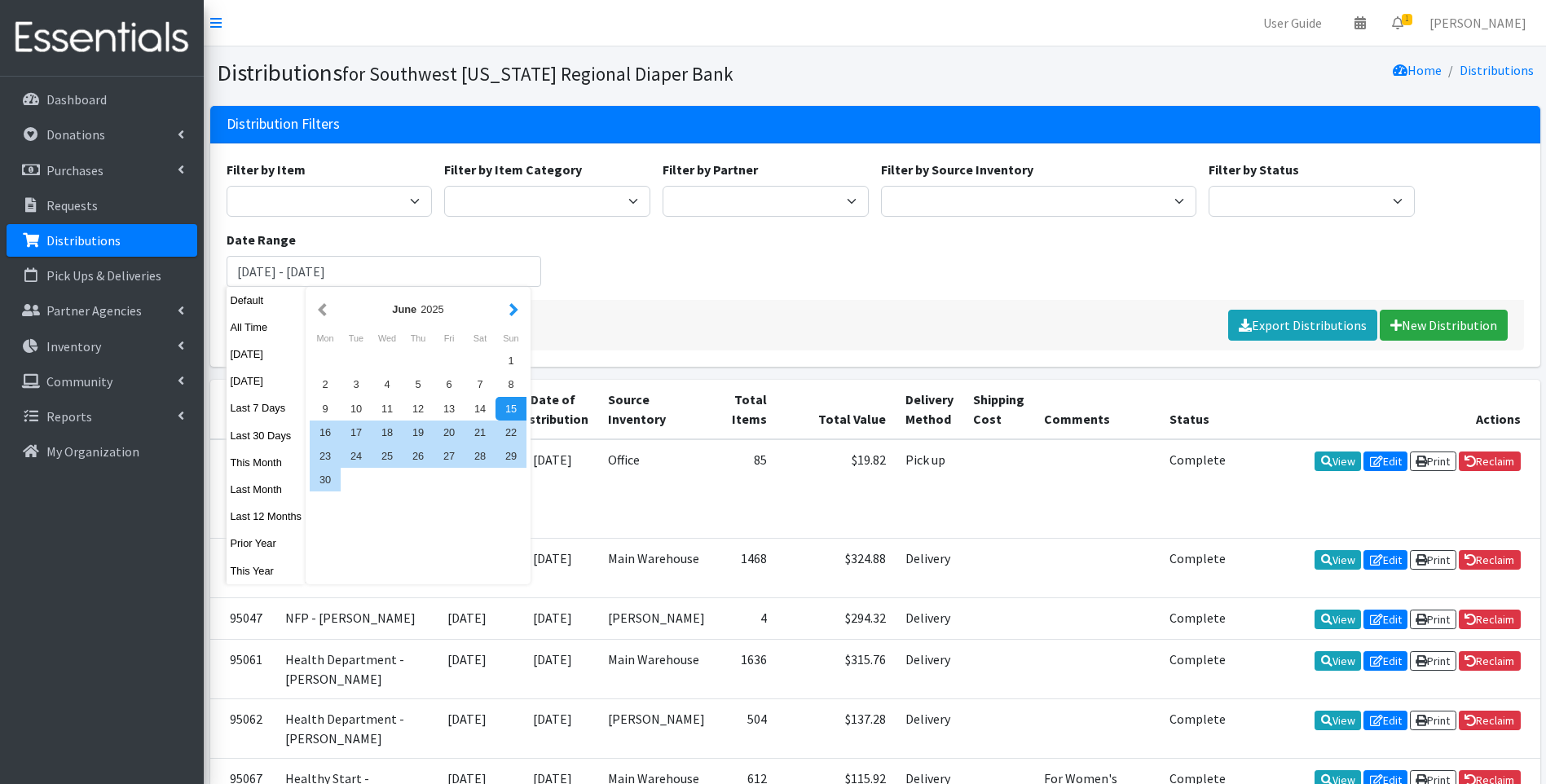
click at [510, 306] on button "button" at bounding box center [514, 309] width 17 height 20
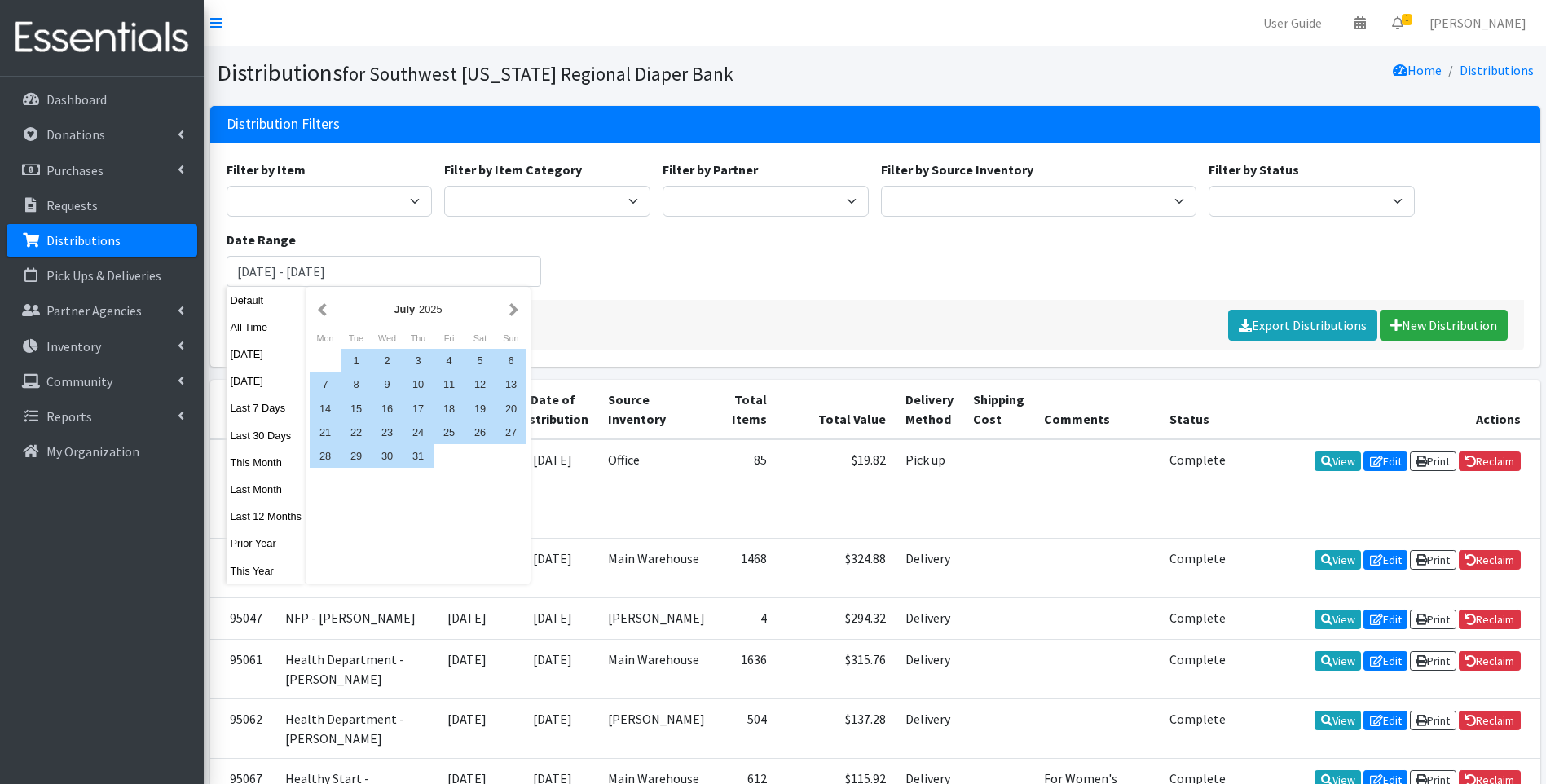
click at [509, 306] on button "button" at bounding box center [514, 309] width 17 height 20
click at [443, 356] on div "1" at bounding box center [448, 360] width 31 height 24
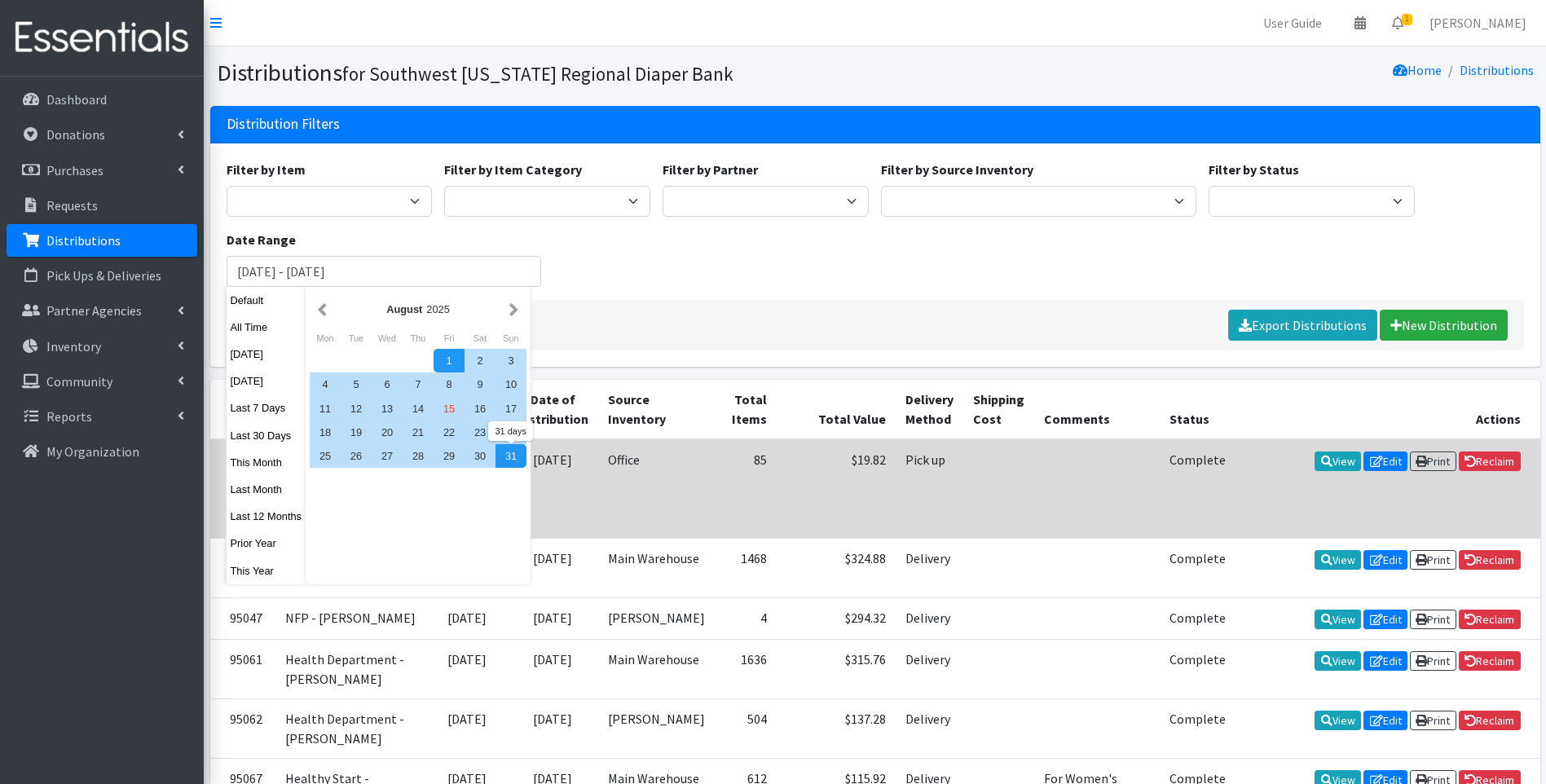
click at [500, 450] on div "31" at bounding box center [511, 455] width 31 height 24
type input "August 1, 2025 - August 31, 2025"
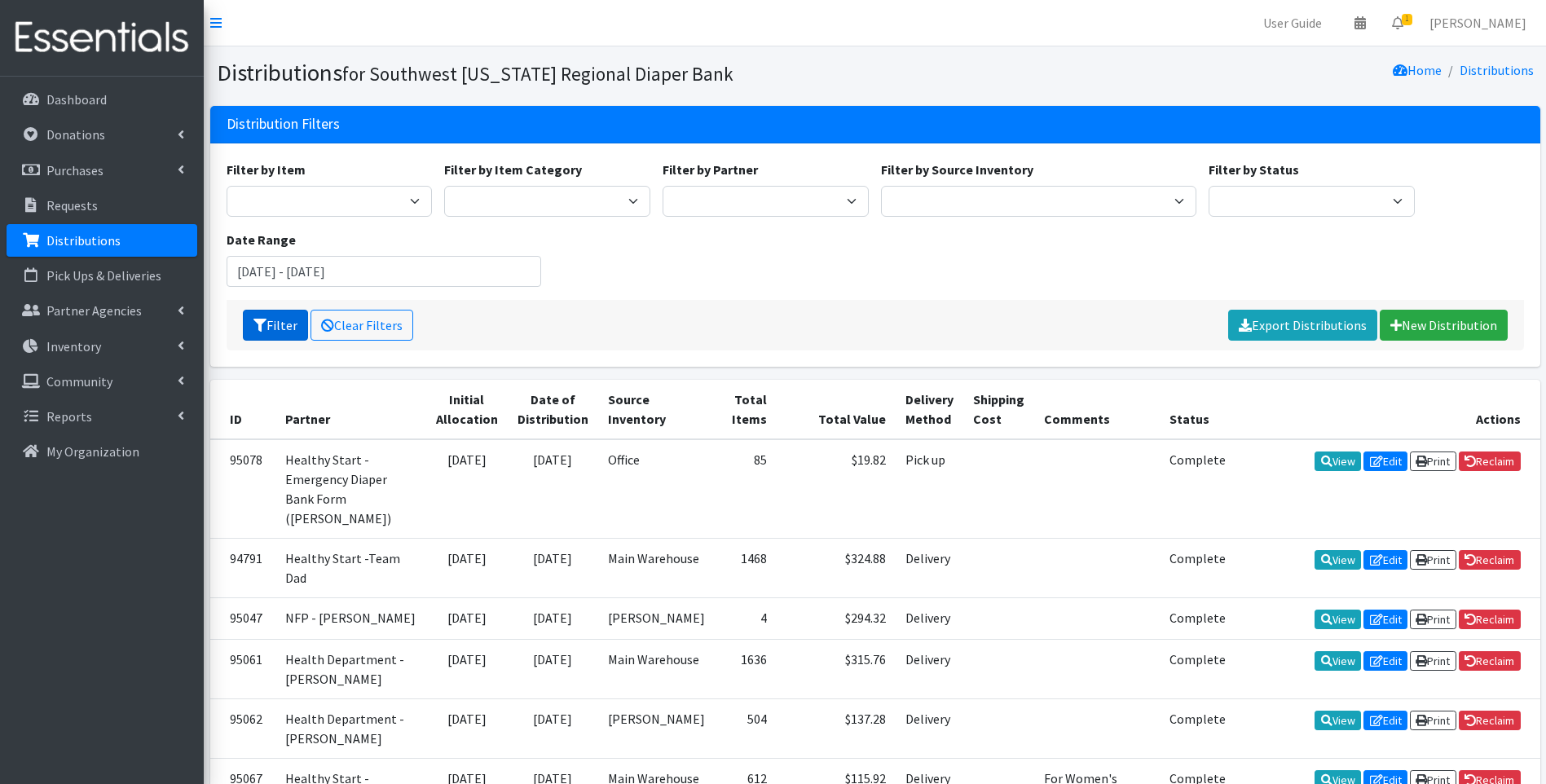
click at [259, 318] on icon "submit" at bounding box center [259, 324] width 13 height 13
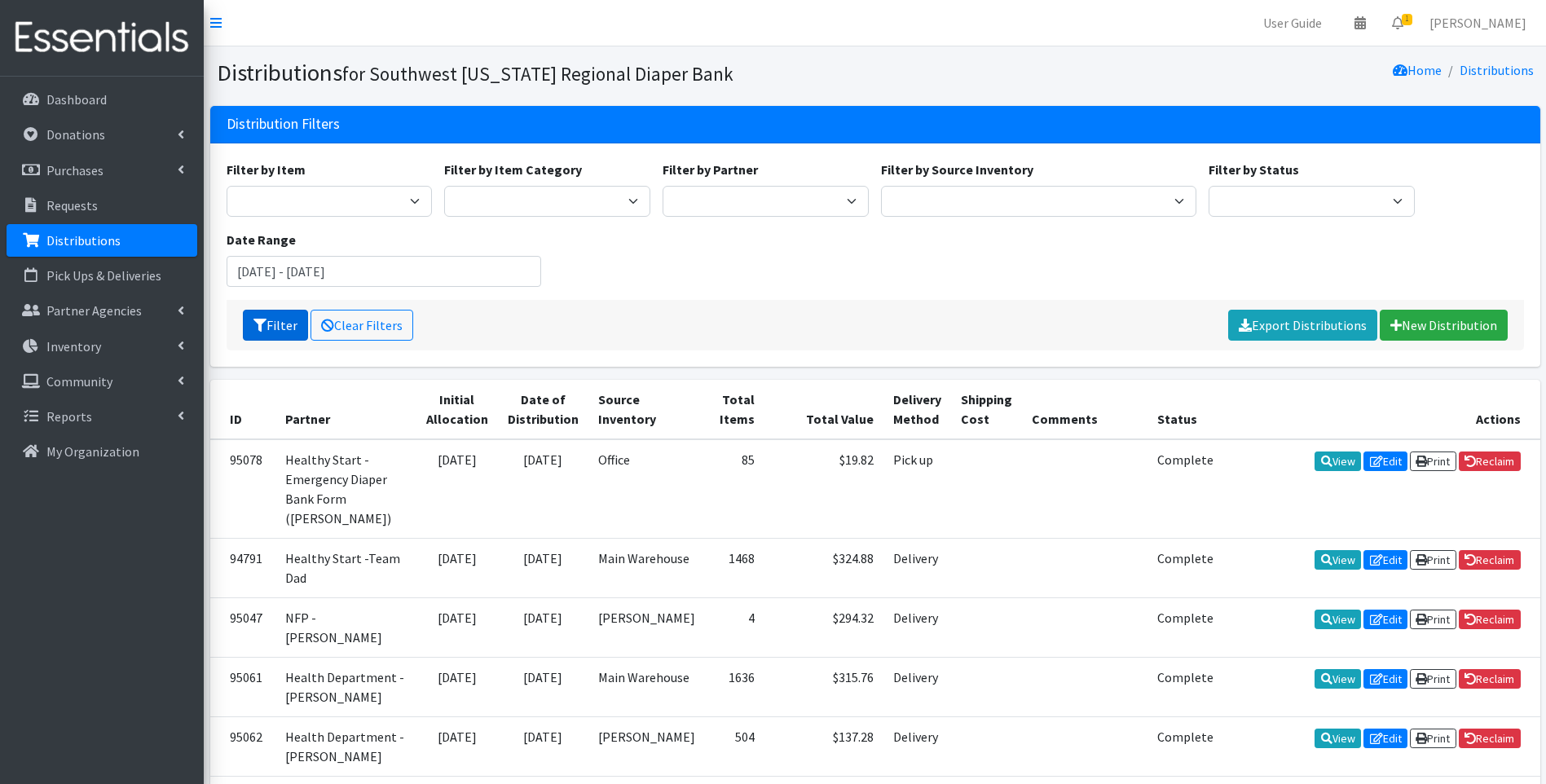
click at [275, 324] on button "Filter" at bounding box center [275, 324] width 65 height 31
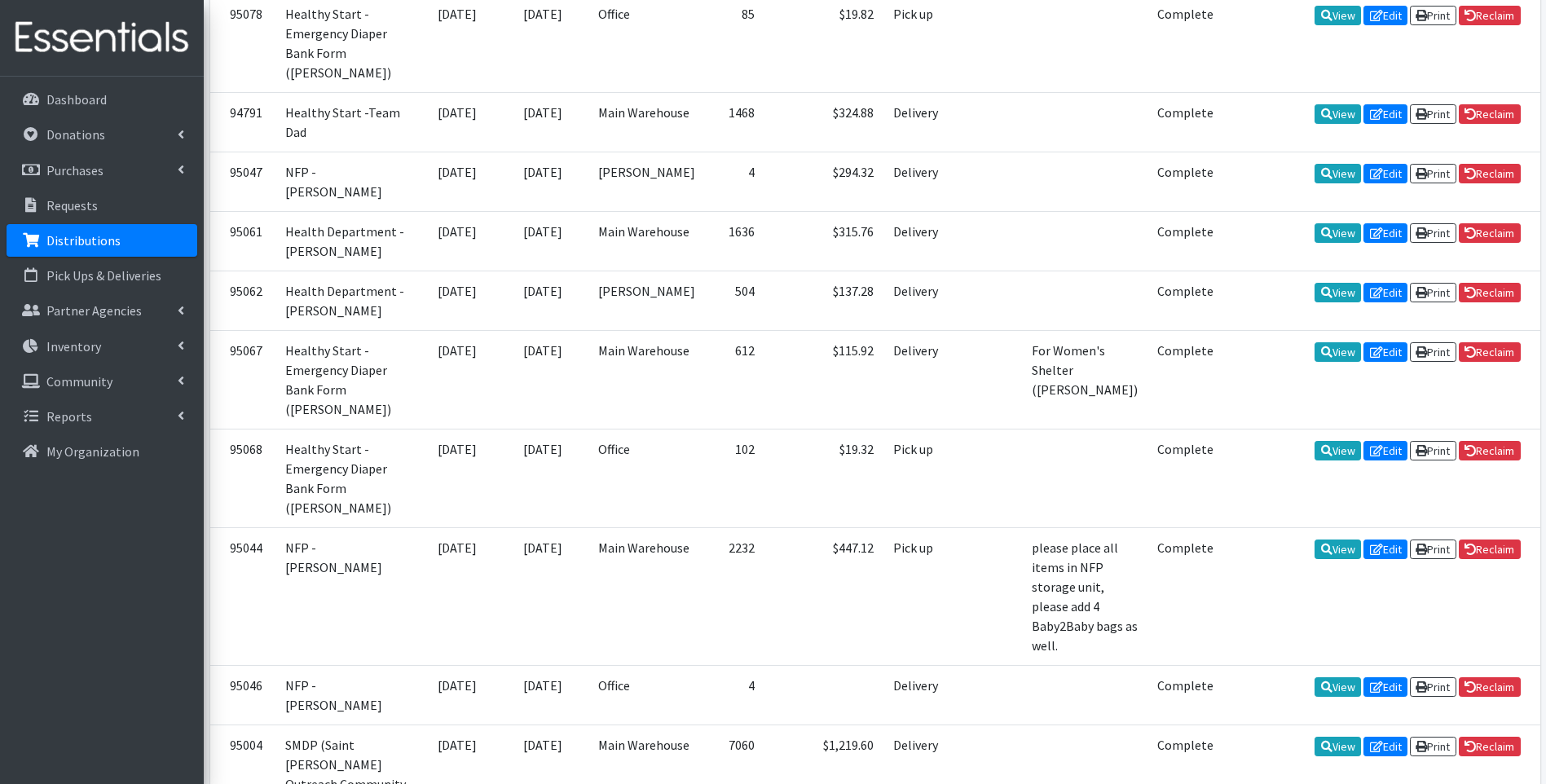
scroll to position [160, 0]
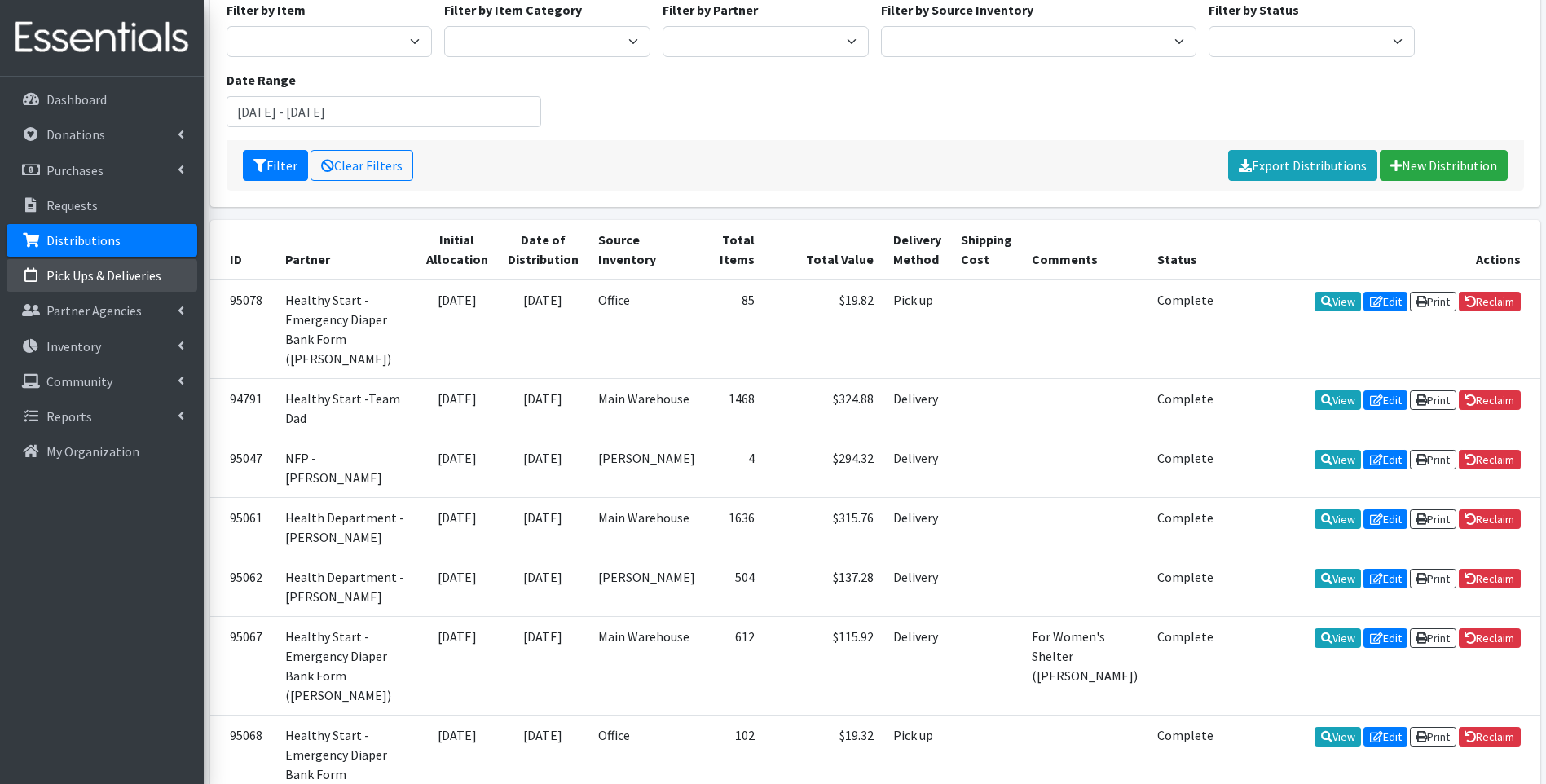
click at [84, 272] on p "Pick Ups & Deliveries" at bounding box center [104, 275] width 115 height 17
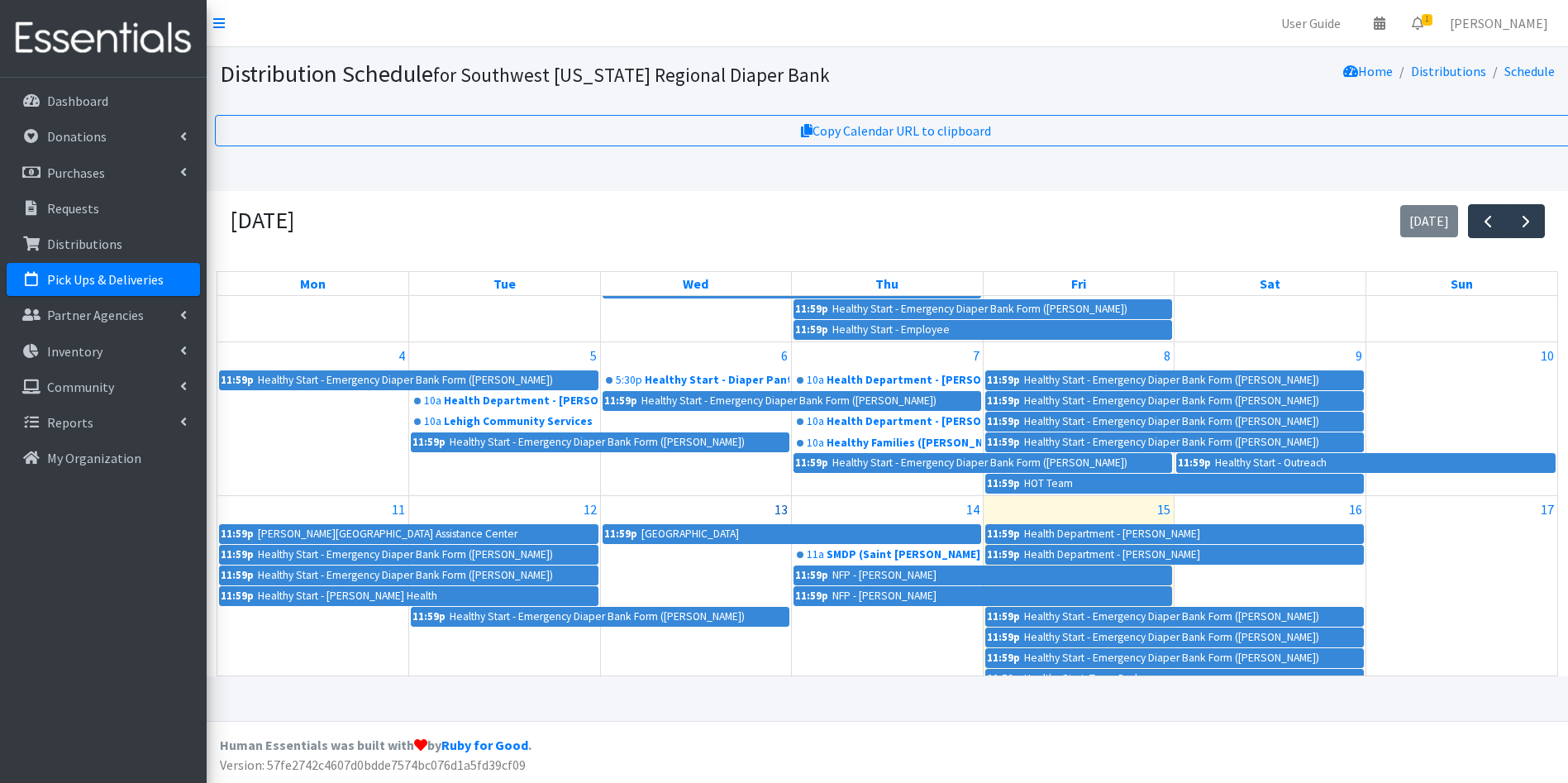
scroll to position [165, 0]
